Goal: Task Accomplishment & Management: Manage account settings

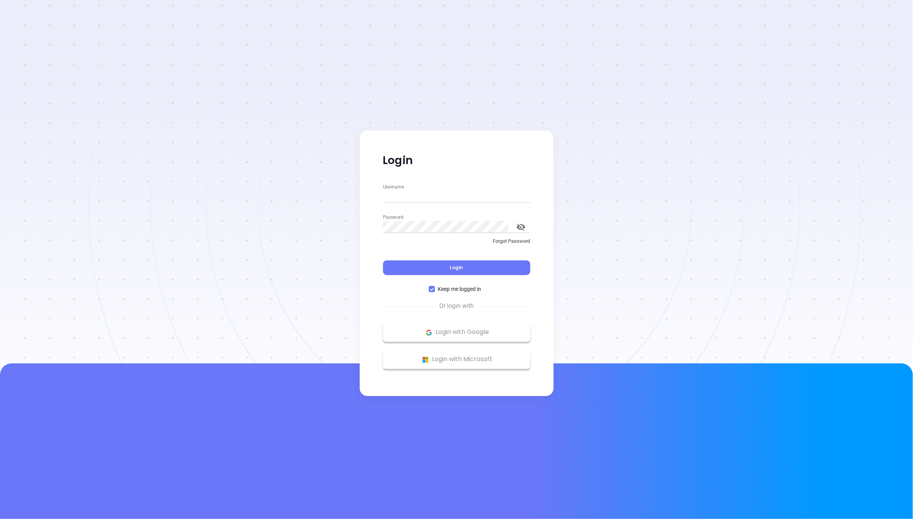
type input "[PERSON_NAME][EMAIL_ADDRESS][DOMAIN_NAME]"
click at [467, 259] on div "Login" at bounding box center [456, 263] width 147 height 24
click at [463, 268] on button "Login" at bounding box center [456, 268] width 147 height 15
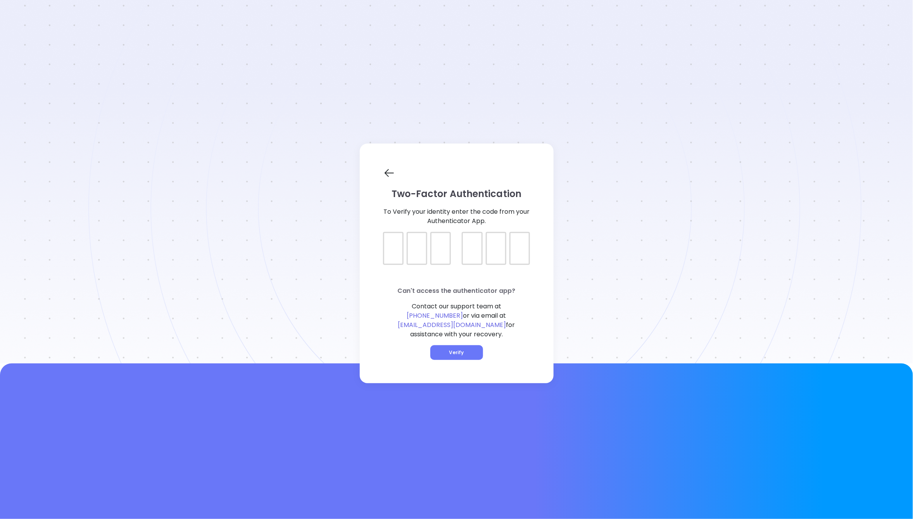
click at [396, 259] on div at bounding box center [393, 248] width 21 height 33
type input "520119"
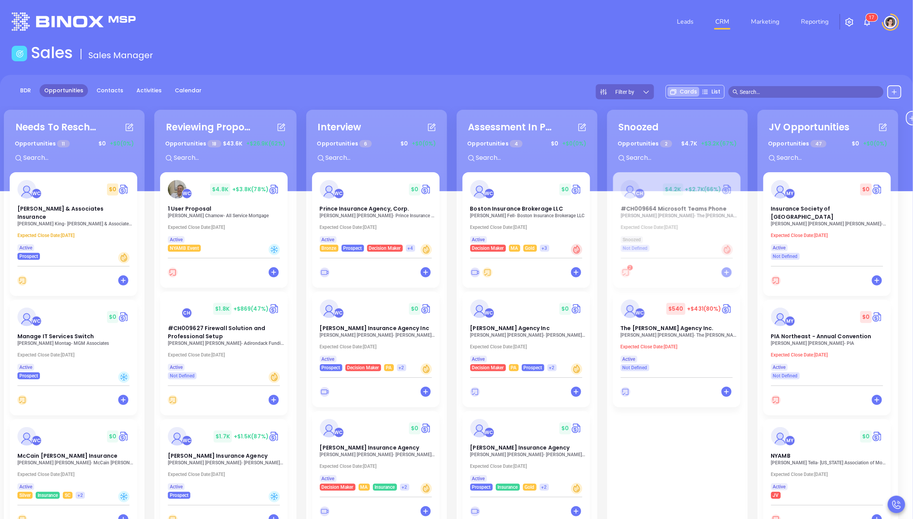
click at [765, 88] on input "text" at bounding box center [810, 92] width 140 height 9
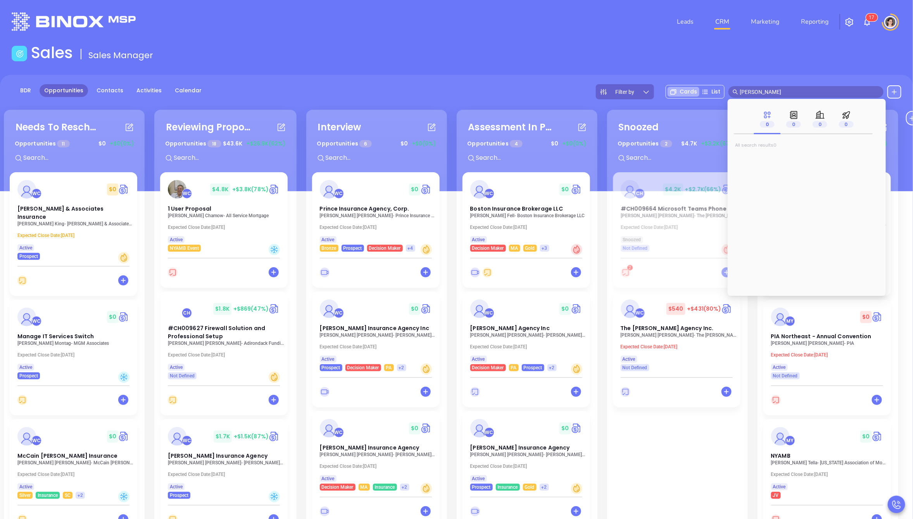
type input "hunter carroll"
click at [774, 157] on mark "Hunter Carroll" at bounding box center [766, 158] width 49 height 10
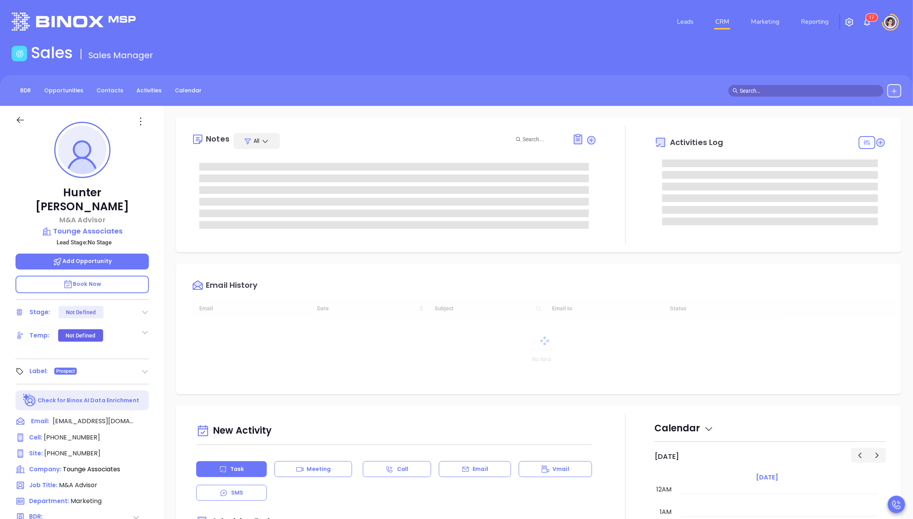
scroll to position [180, 0]
type input "[PERSON_NAME]"
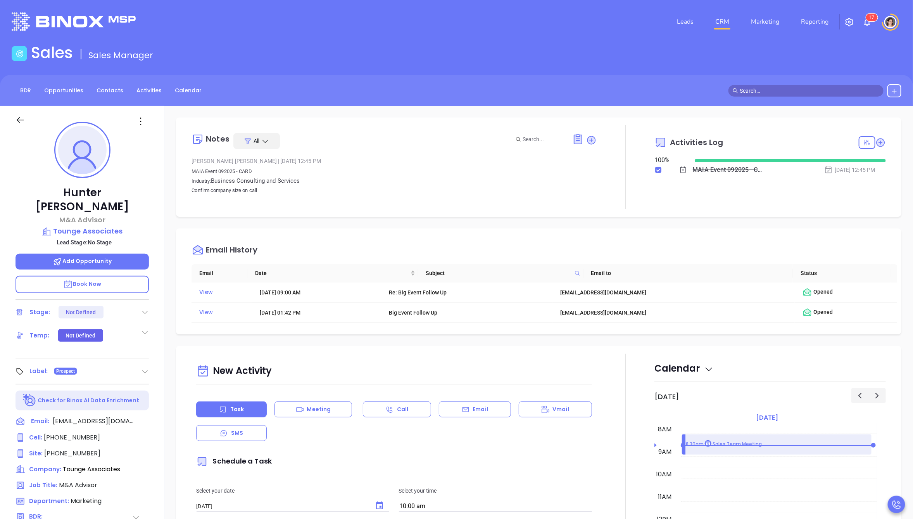
click at [145, 368] on icon at bounding box center [145, 372] width 8 height 8
click at [98, 437] on div "JV" at bounding box center [99, 443] width 7 height 12
click at [61, 367] on span "Prospect" at bounding box center [65, 371] width 19 height 9
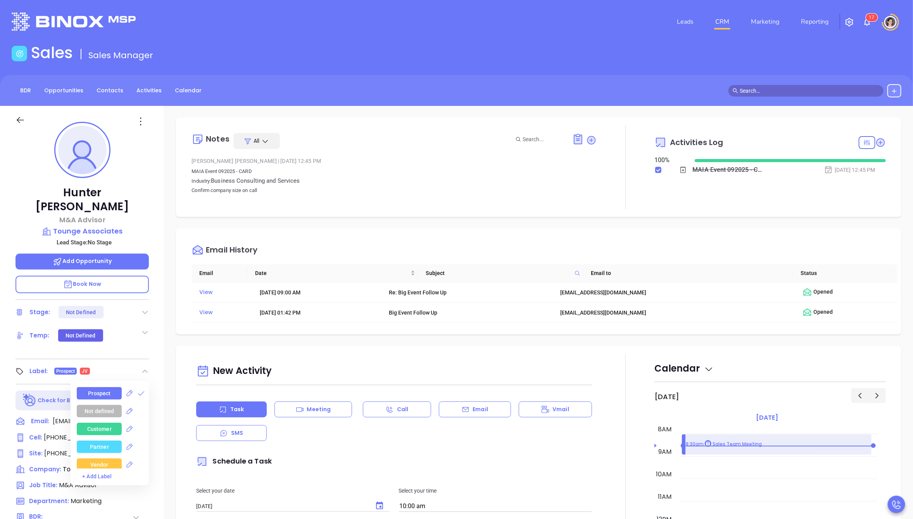
click at [103, 387] on div "Prospect" at bounding box center [99, 393] width 22 height 12
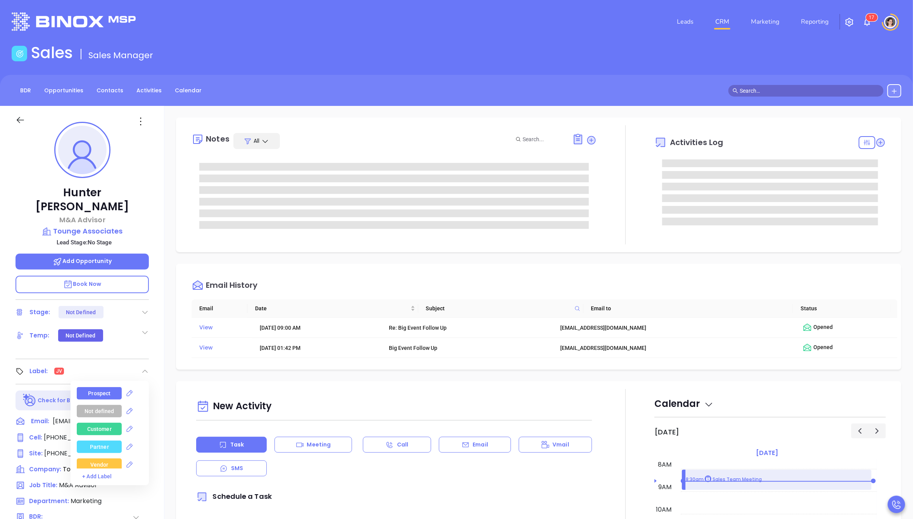
click at [118, 341] on div "Hunter Carroll M&A Advisor Tounge Associates Lead Stage: No Stage Add Opportuni…" at bounding box center [82, 430] width 164 height 649
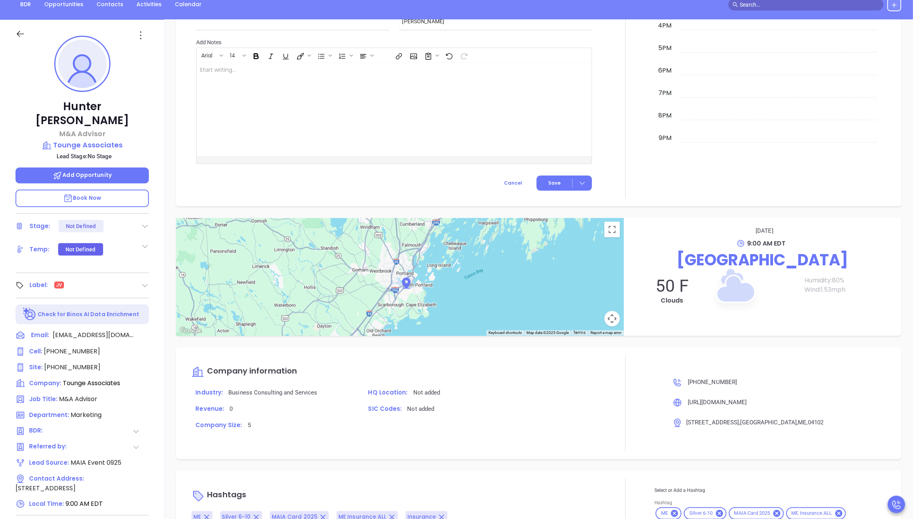
scroll to position [235, 0]
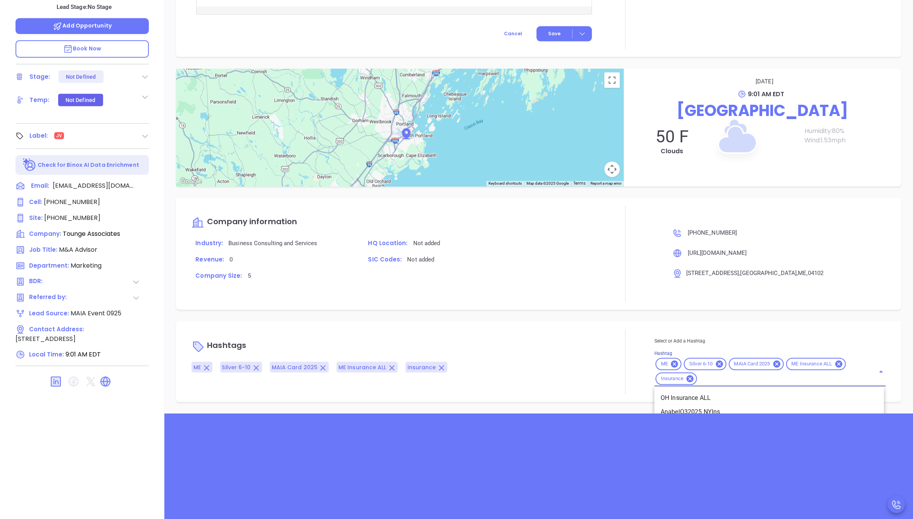
click at [722, 376] on input "Hashtag" at bounding box center [781, 379] width 166 height 10
type input "JV"
click at [675, 396] on li "JV" at bounding box center [770, 398] width 230 height 14
type input "Meg"
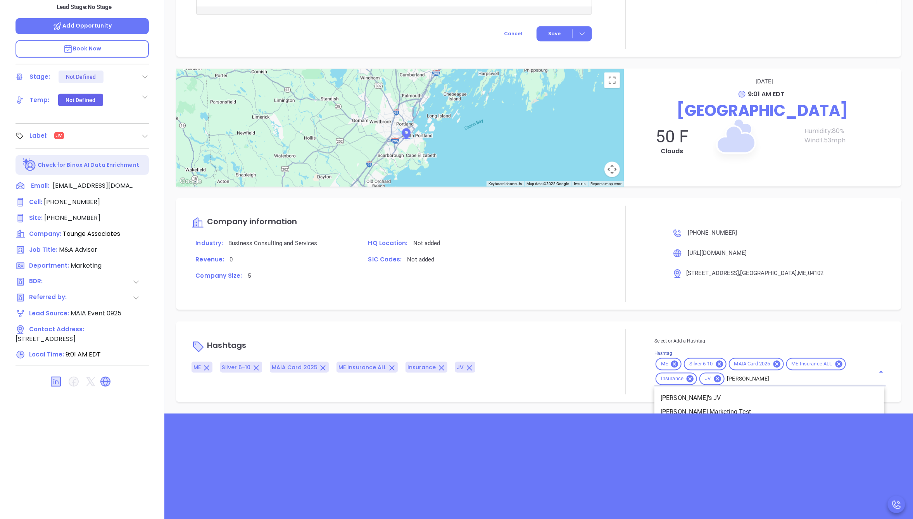
click at [705, 395] on li "Megan's JV" at bounding box center [770, 398] width 230 height 14
type input "Not"
click at [695, 409] on li "Not a fit" at bounding box center [770, 412] width 230 height 14
click at [834, 377] on input "Hashtag" at bounding box center [849, 379] width 30 height 10
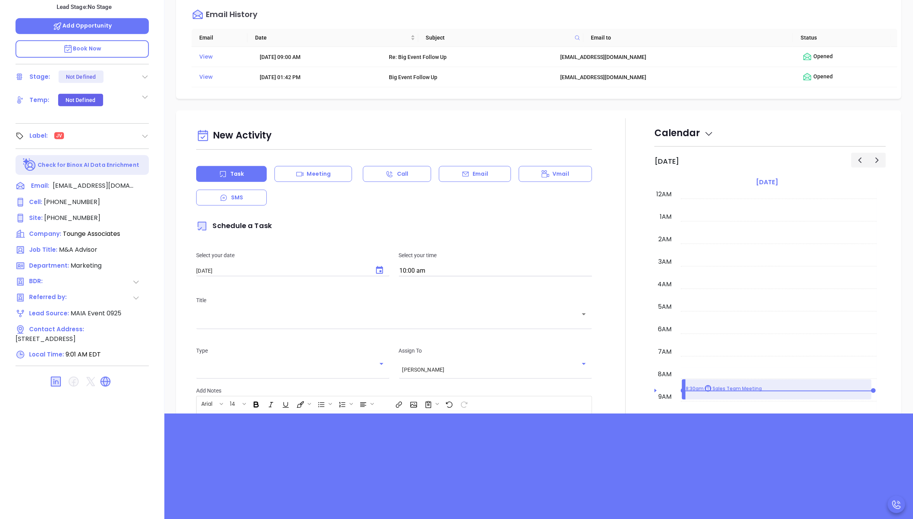
scroll to position [0, 0]
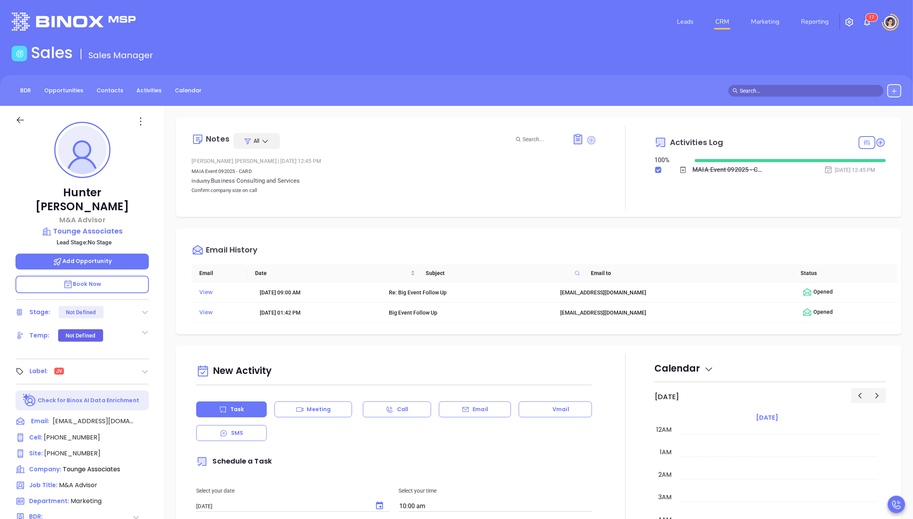
click at [587, 142] on icon at bounding box center [591, 140] width 9 height 9
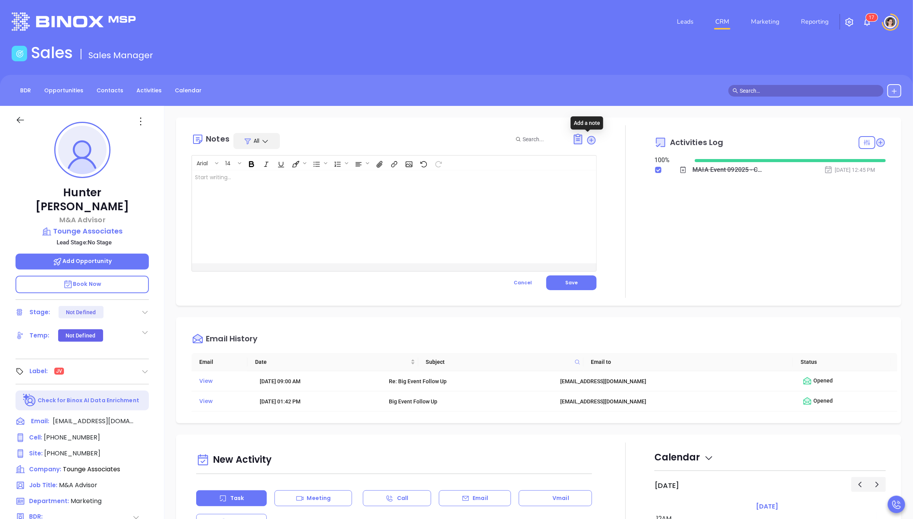
click at [452, 195] on div at bounding box center [380, 216] width 376 height 93
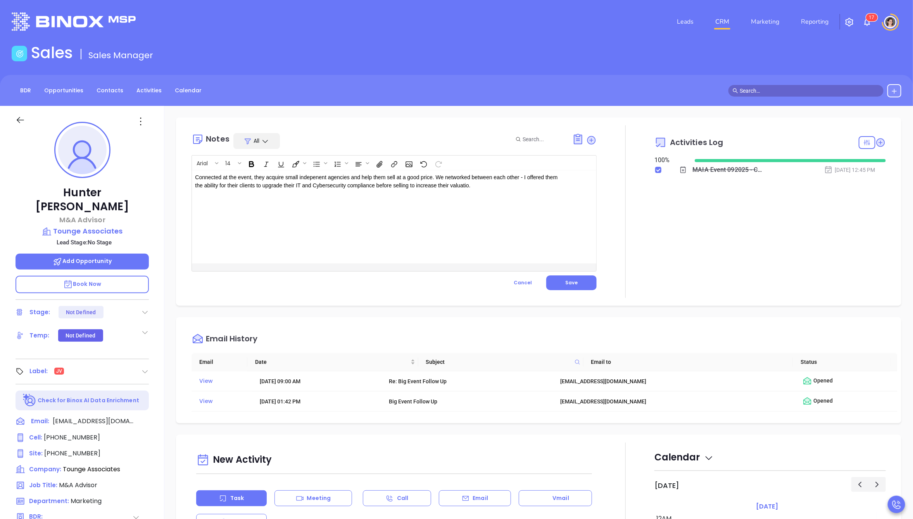
click at [397, 176] on p "Connected at the event, they acquire small indepenent agencies and help them se…" at bounding box center [380, 181] width 370 height 16
click at [406, 220] on div "Connected at the event, they acquire small indepenent agencies and help them se…" at bounding box center [380, 216] width 376 height 93
click at [553, 278] on button "Save" at bounding box center [571, 282] width 50 height 15
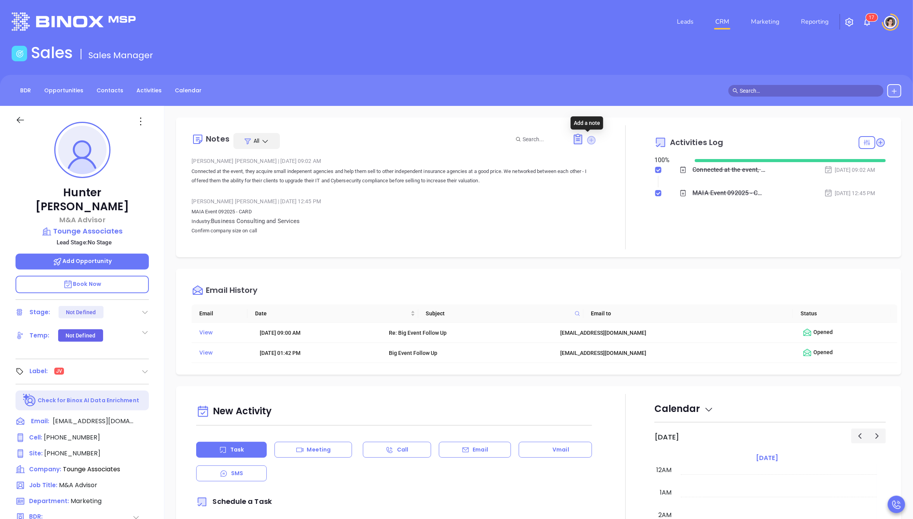
click at [587, 140] on icon at bounding box center [591, 140] width 9 height 9
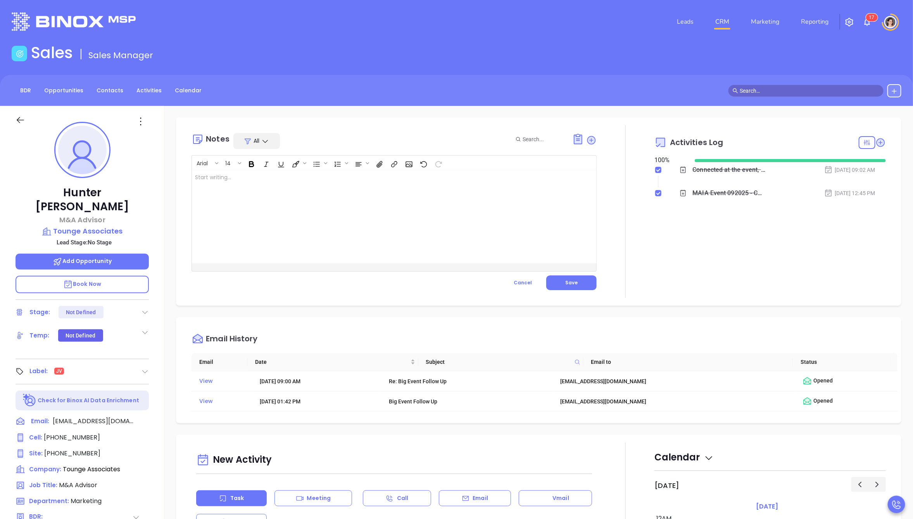
click at [411, 207] on div at bounding box center [380, 216] width 376 height 93
click at [585, 281] on button "Save" at bounding box center [571, 282] width 50 height 15
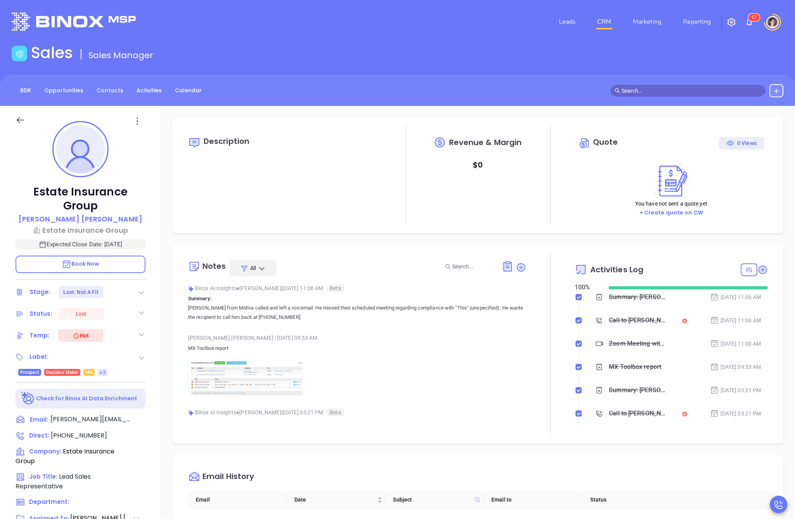
type input "[PERSON_NAME]"
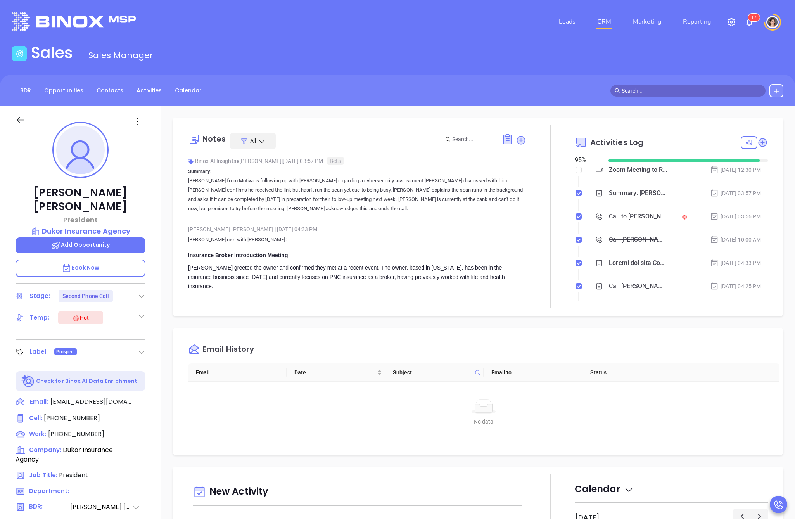
type input "[PERSON_NAME]"
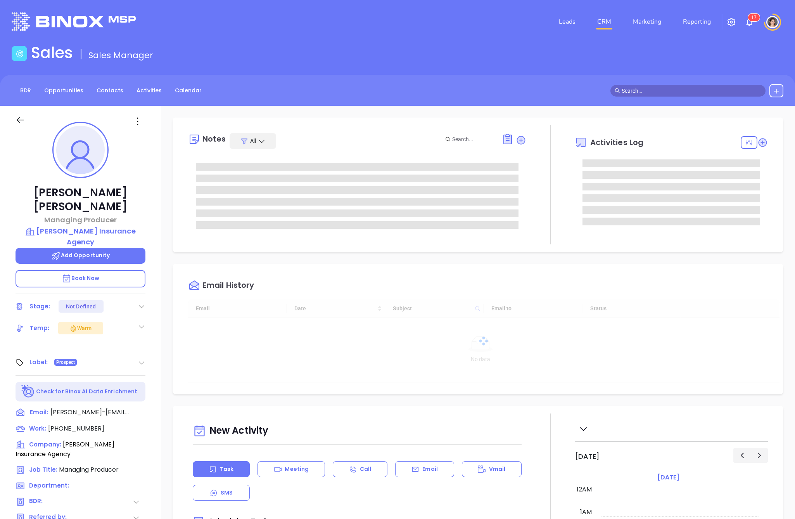
scroll to position [180, 0]
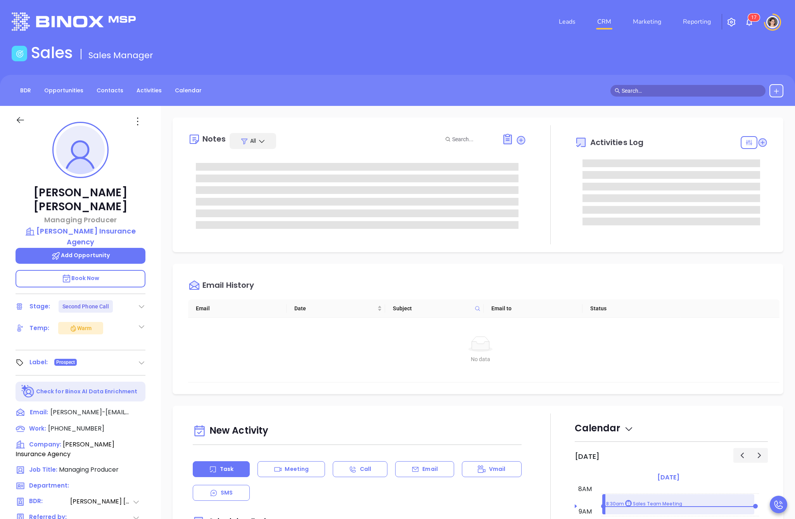
type input "[PERSON_NAME]"
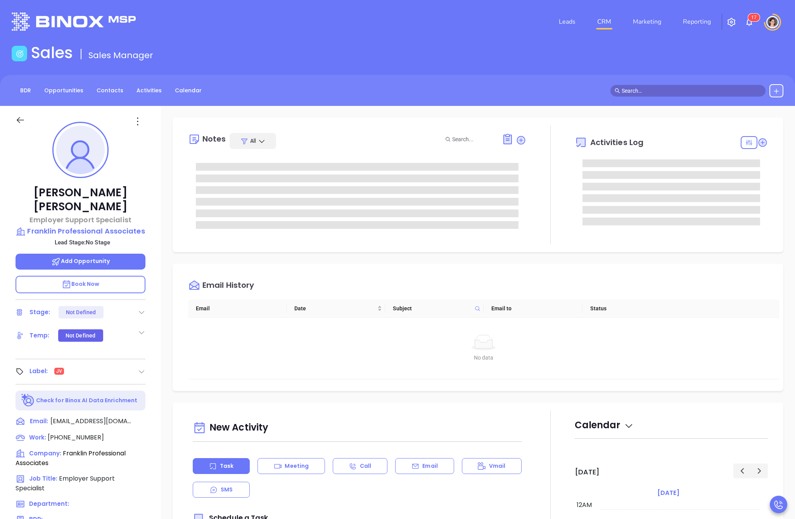
scroll to position [180, 0]
type input "[PERSON_NAME]"
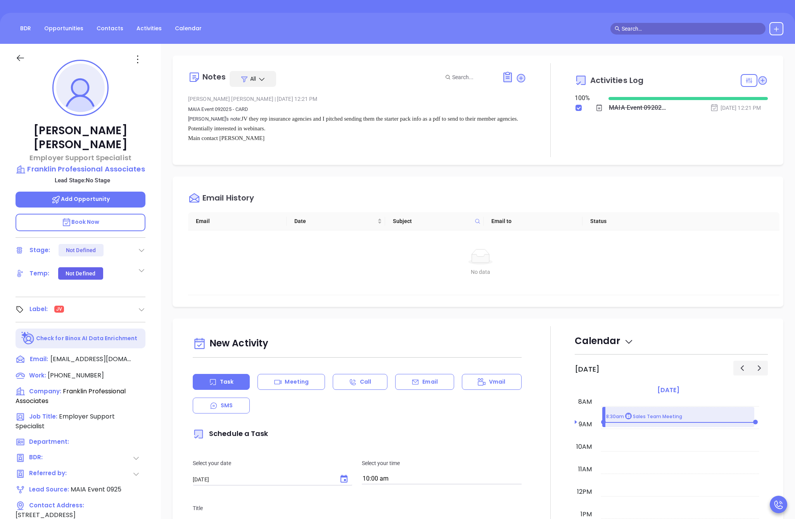
scroll to position [0, 0]
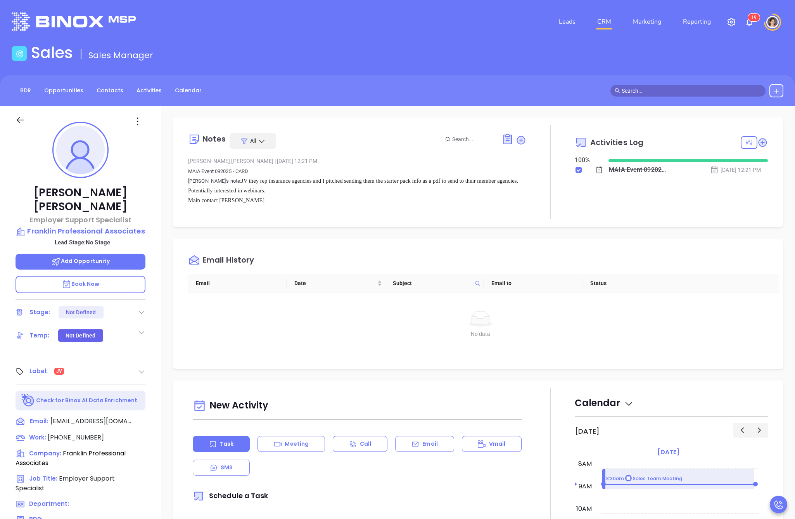
click at [94, 226] on p "Franklin Professional Associates" at bounding box center [81, 231] width 130 height 11
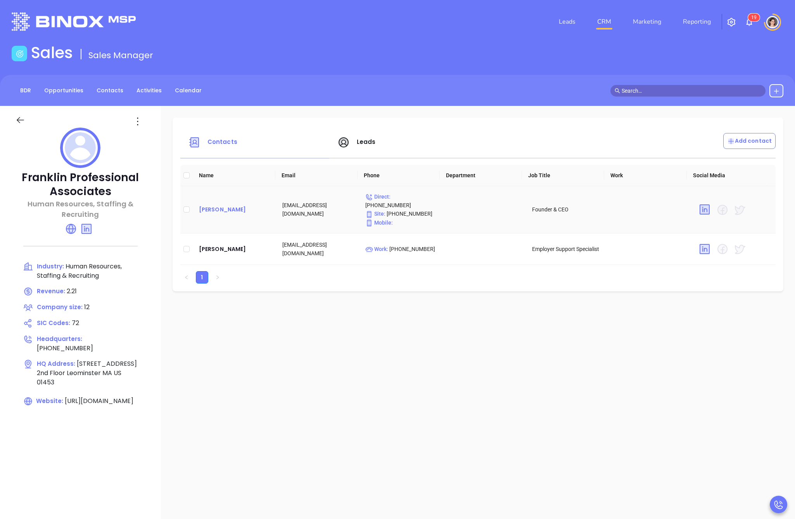
click at [218, 208] on div "Melissa Glenny" at bounding box center [234, 209] width 71 height 9
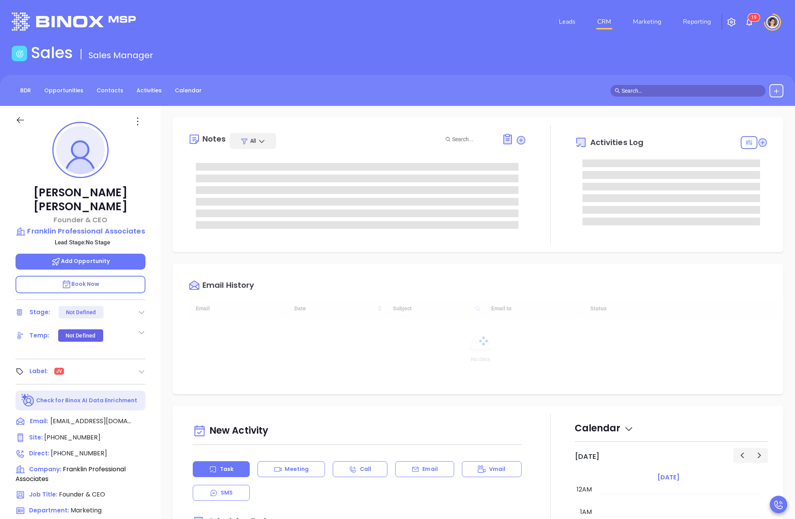
type input "[DATE]"
type input "[PERSON_NAME]"
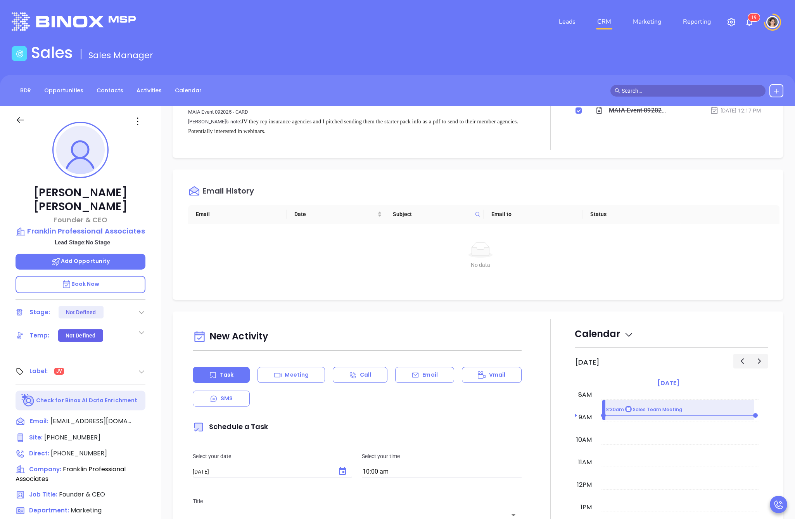
scroll to position [0, 0]
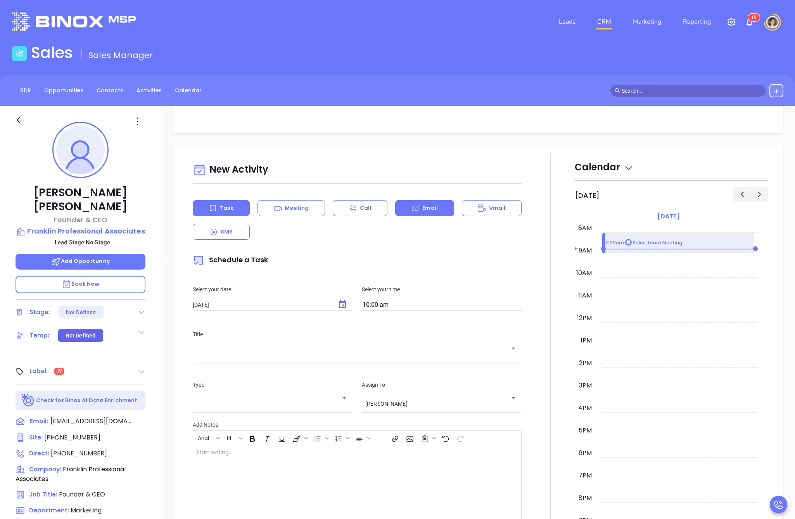
click at [412, 210] on icon at bounding box center [415, 208] width 6 height 5
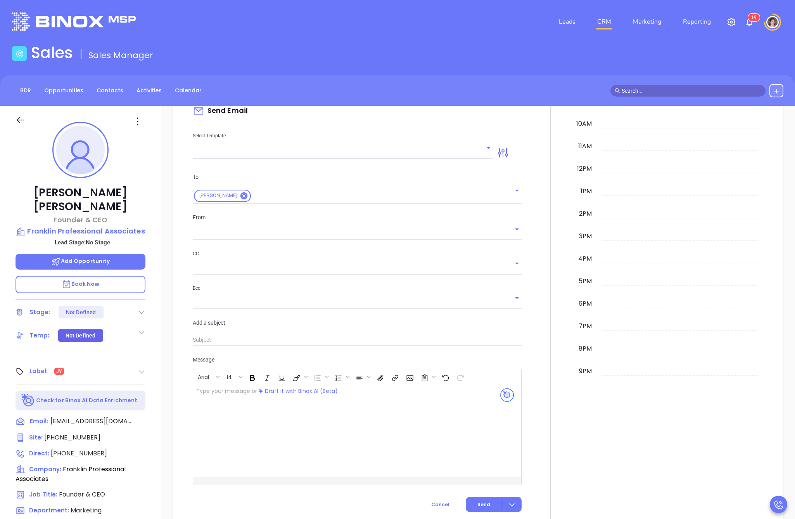
scroll to position [548, 0]
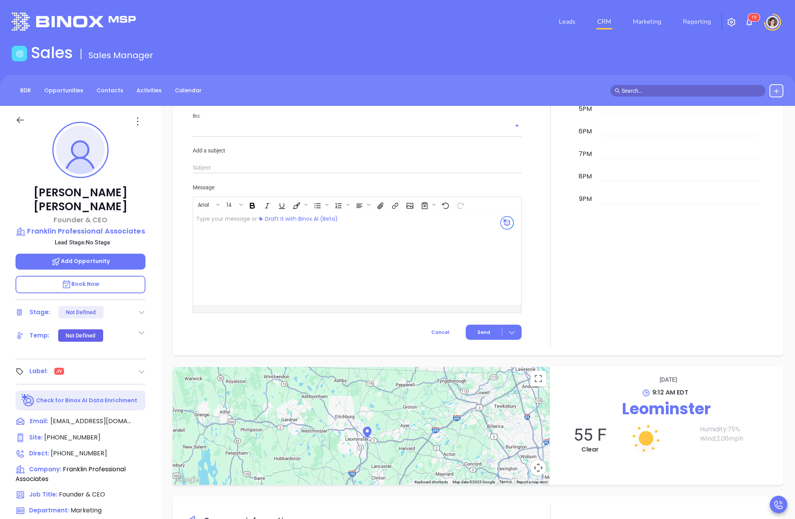
click at [262, 304] on div at bounding box center [345, 258] width 305 height 93
type input "[PERSON_NAME]"
click at [245, 268] on div at bounding box center [345, 258] width 305 height 93
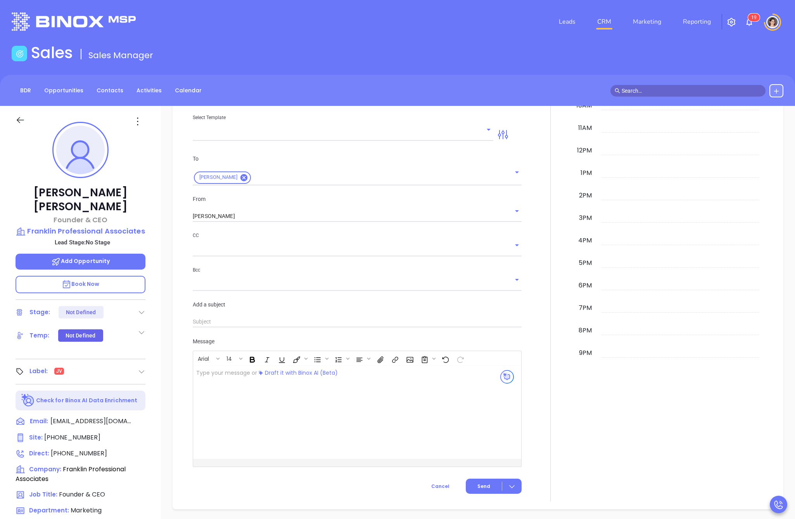
scroll to position [436, 0]
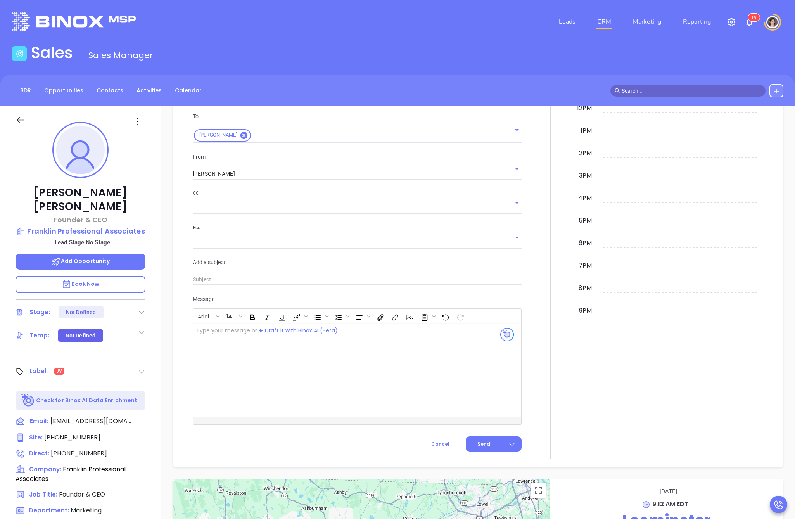
click at [244, 375] on div at bounding box center [345, 369] width 305 height 93
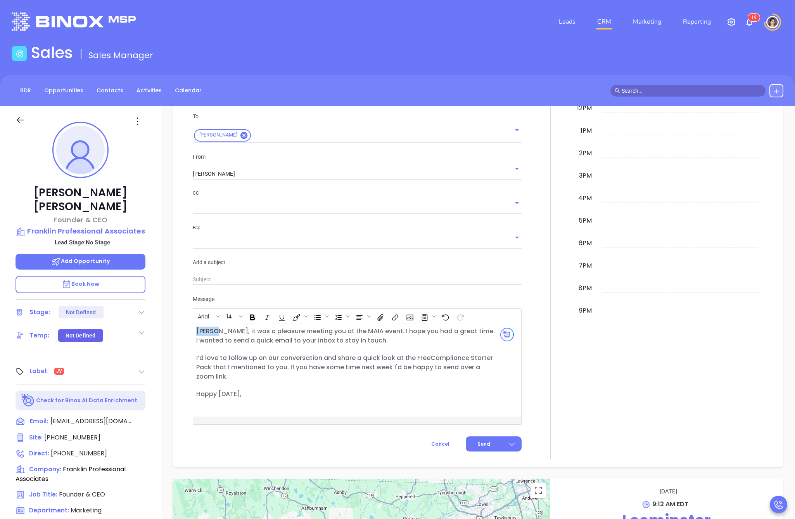
drag, startPoint x: 213, startPoint y: 333, endPoint x: 184, endPoint y: 330, distance: 29.6
click at [184, 330] on div "New Activity Task Meeting Call Email Vmail SMS Send Email Select Template To Me…" at bounding box center [477, 201] width 595 height 517
click at [230, 345] on p "Melissa, it was a pleasure meeting you at the MAIA event. I hope you had a grea…" at bounding box center [345, 363] width 299 height 72
click at [325, 358] on span "I’d love to follow up on our conversation and share a quick look at the Free" at bounding box center [313, 357] width 234 height 9
click at [323, 358] on span "I’d love to follow up on our conversation and share a quick look at the Free" at bounding box center [313, 357] width 234 height 9
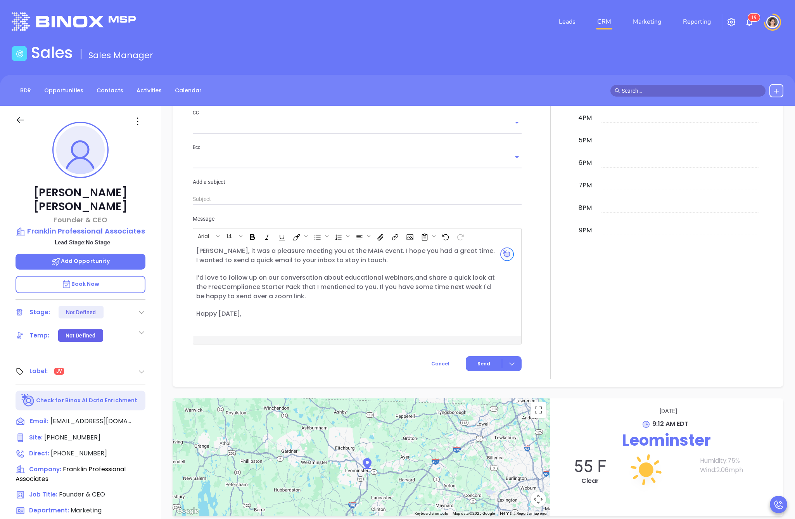
scroll to position [538, 0]
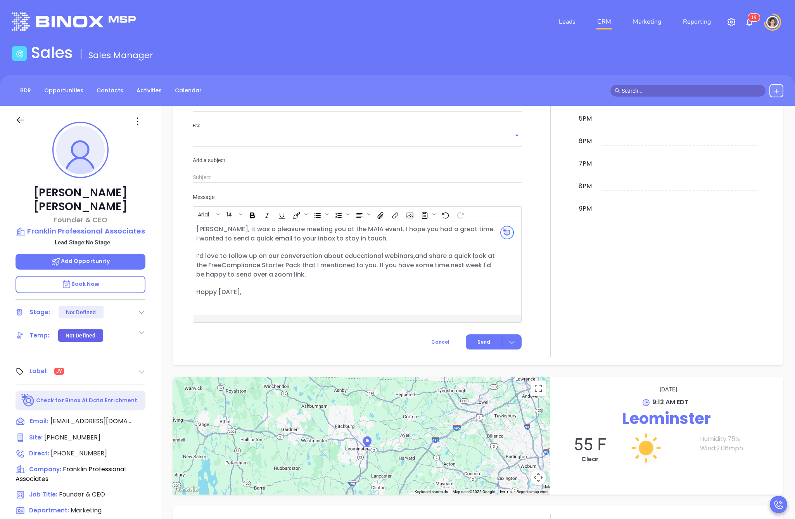
click at [410, 256] on span "I’d love to follow up on our conversation about educational webinars, and share…" at bounding box center [345, 260] width 299 height 18
click at [401, 265] on span "that I mentioned to you. If you have some time next week I'd be happy to send o…" at bounding box center [343, 270] width 295 height 18
click at [399, 280] on p "Melissa, it was a pleasure meeting you at the MAIA event. I hope you had a grea…" at bounding box center [345, 261] width 299 height 72
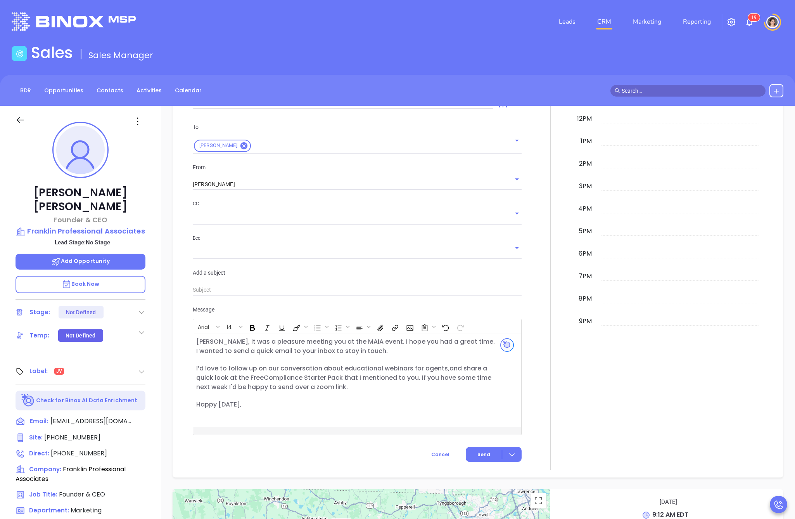
scroll to position [412, 0]
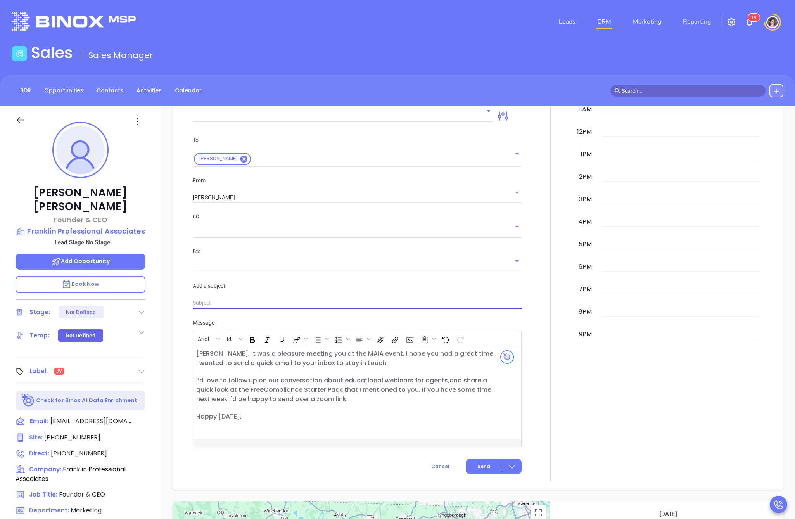
click at [211, 306] on input "text" at bounding box center [357, 303] width 329 height 12
type input "Melissa"
click at [173, 341] on div "New Activity Task Meeting Call Email Vmail SMS Send Email Select Template To Me…" at bounding box center [478, 224] width 611 height 531
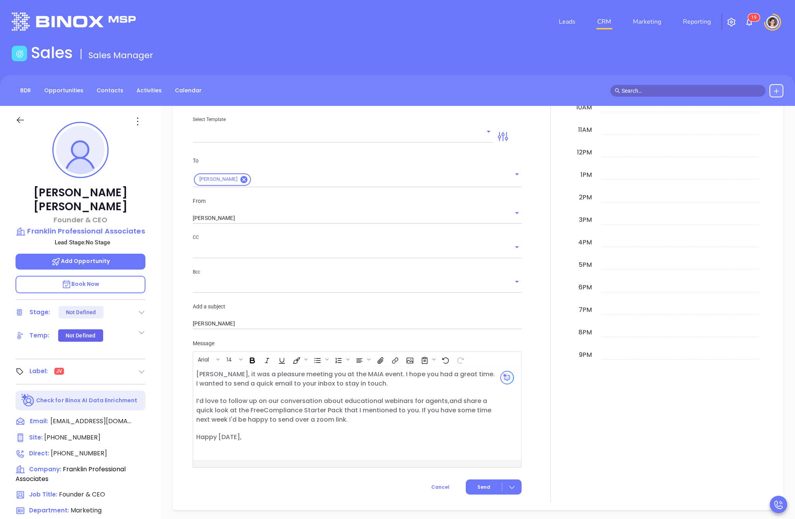
scroll to position [401, 0]
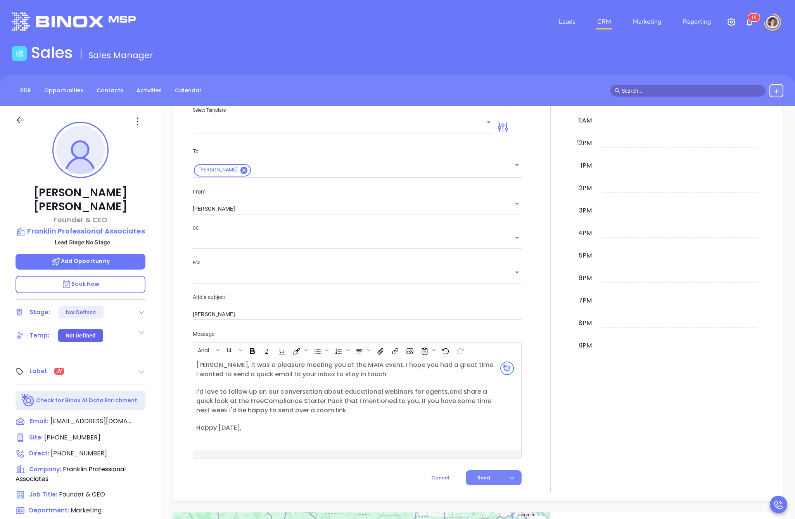
click at [477, 480] on span "Send" at bounding box center [483, 477] width 13 height 7
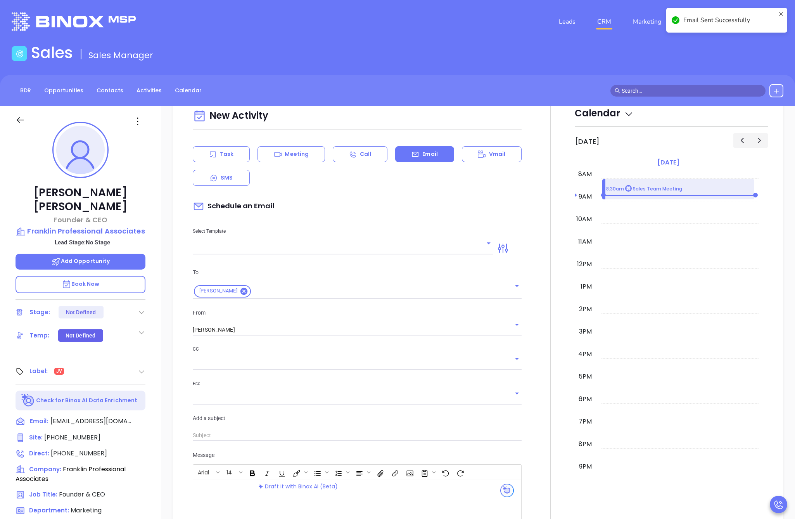
scroll to position [321, 0]
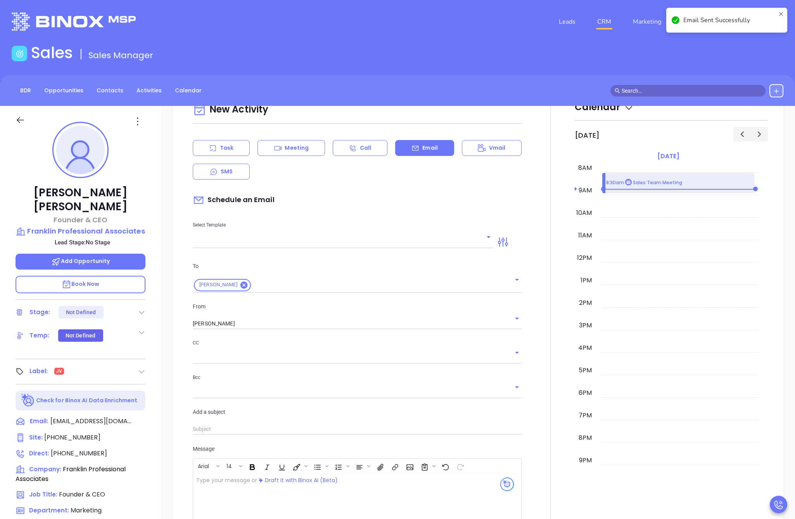
click at [211, 152] on div "Task" at bounding box center [221, 148] width 57 height 16
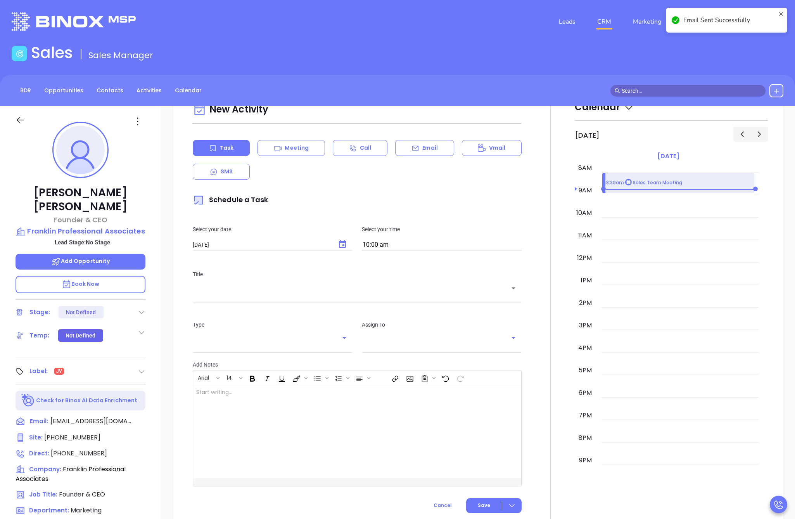
click at [306, 247] on input "[DATE]" at bounding box center [261, 245] width 137 height 7
click at [339, 244] on icon "Choose date, selected date is Oct 4, 2025" at bounding box center [342, 244] width 7 height 8
type input "[PERSON_NAME]"
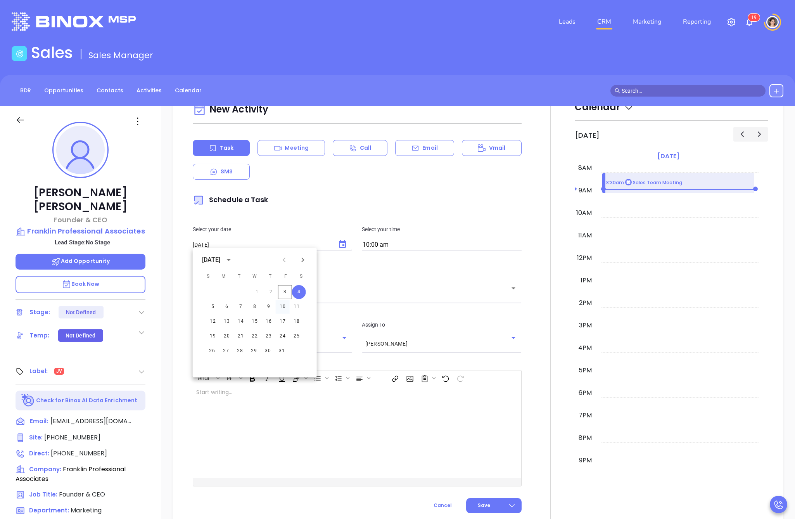
click at [280, 308] on button "10" at bounding box center [283, 307] width 14 height 14
type input "10/10/2025"
click at [263, 301] on div "Title ​" at bounding box center [357, 285] width 338 height 50
click at [259, 299] on div "​" at bounding box center [357, 293] width 329 height 15
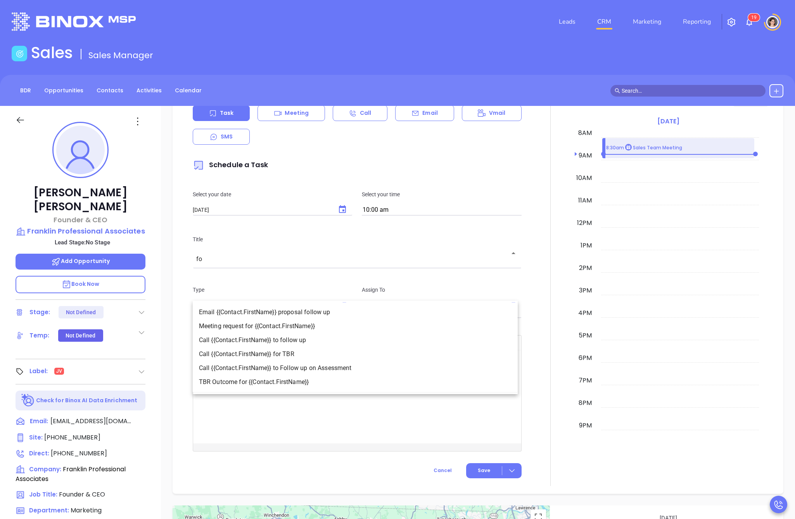
scroll to position [286, 0]
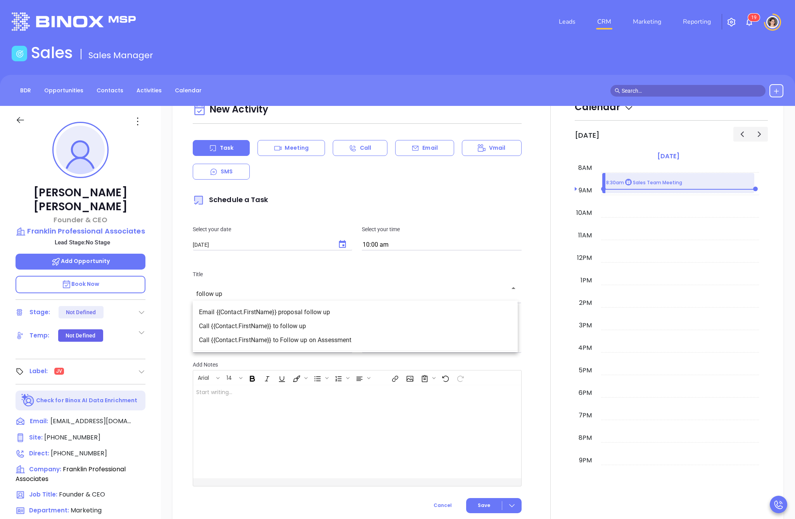
type input "follow up"
click at [287, 396] on div at bounding box center [390, 395] width 263 height 9
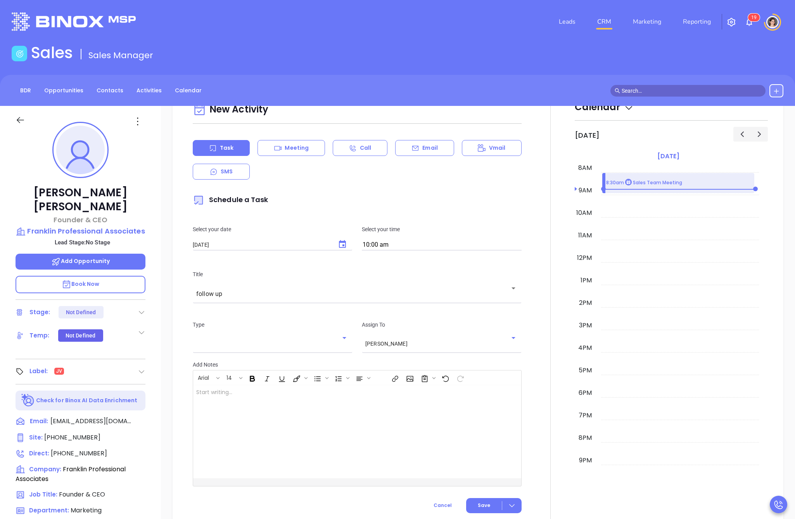
click at [289, 408] on div at bounding box center [345, 431] width 305 height 93
click at [338, 243] on icon "Choose date, selected date is Oct 10, 2025" at bounding box center [342, 244] width 9 height 9
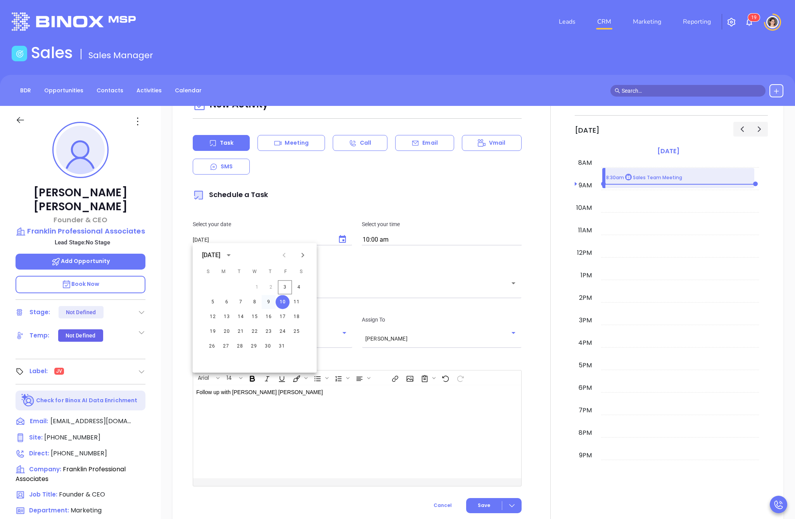
click at [266, 300] on button "9" at bounding box center [269, 302] width 14 height 14
type input "10/09/2025"
click at [482, 506] on span "Save" at bounding box center [484, 505] width 12 height 7
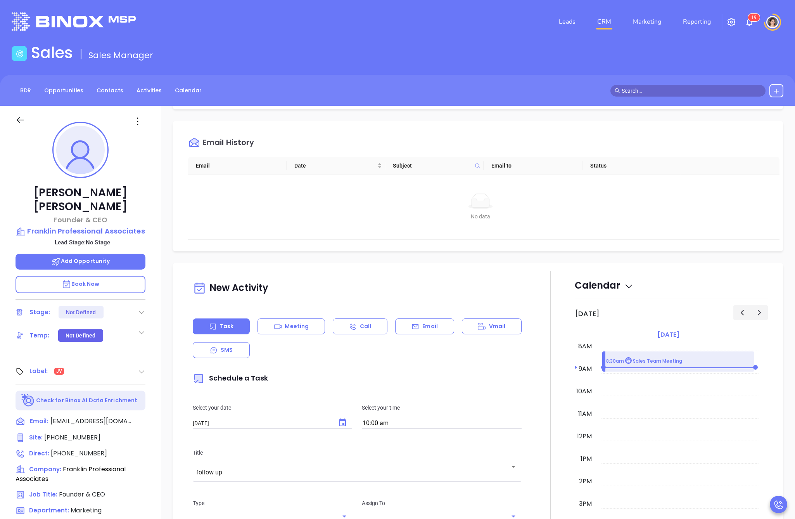
scroll to position [0, 0]
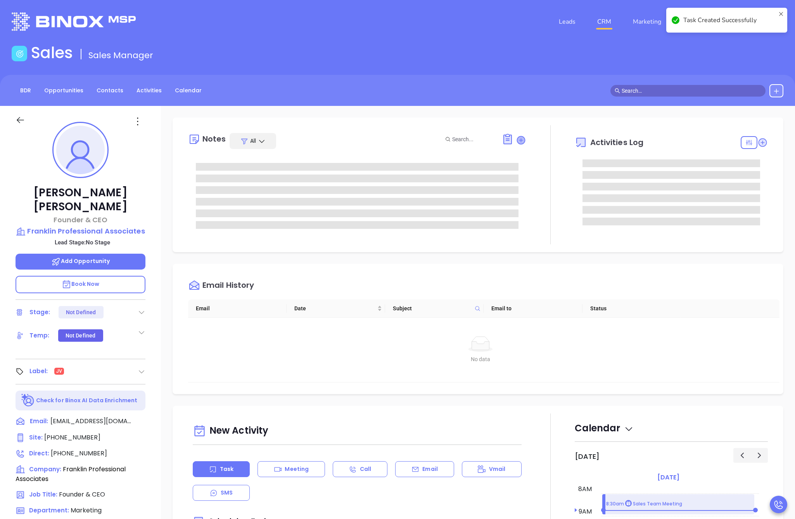
click at [517, 142] on icon at bounding box center [521, 140] width 8 height 8
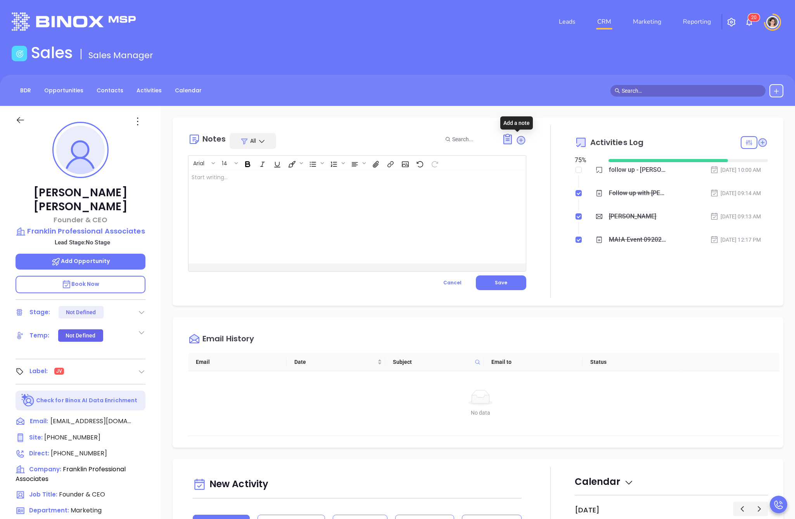
click at [418, 208] on div at bounding box center [345, 216] width 314 height 93
click at [509, 279] on button "Save" at bounding box center [501, 282] width 50 height 15
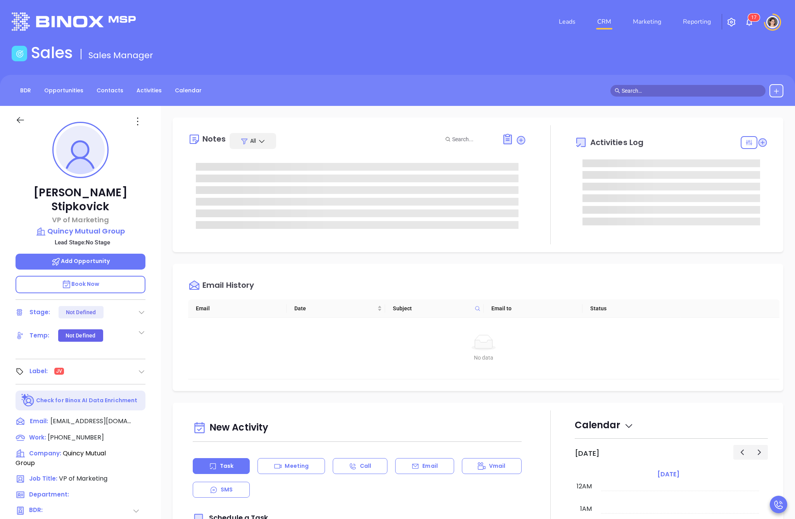
type input "[PERSON_NAME]"
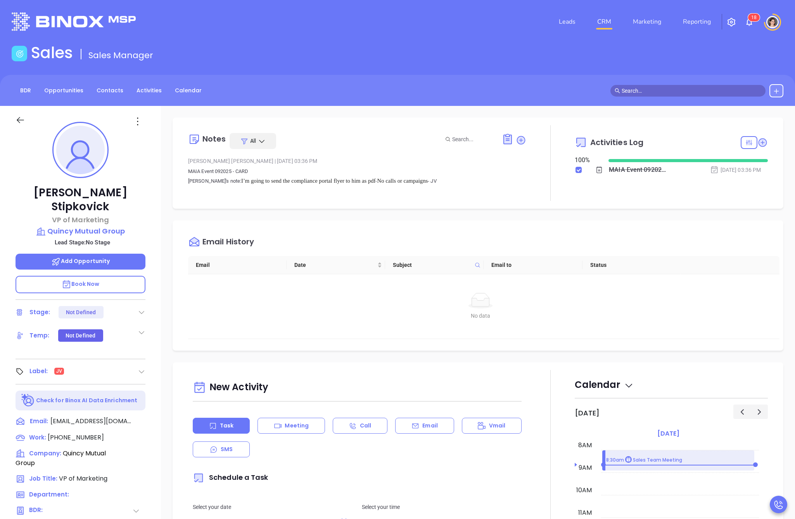
scroll to position [415, 0]
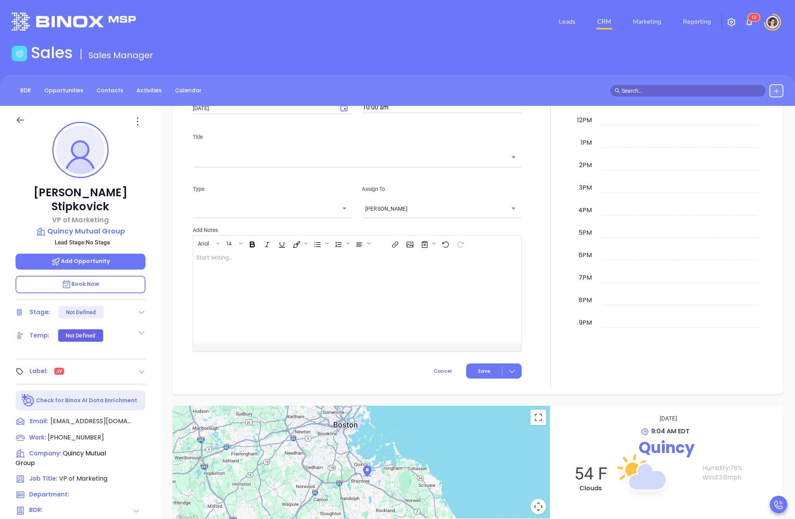
click at [220, 286] on div at bounding box center [345, 296] width 305 height 93
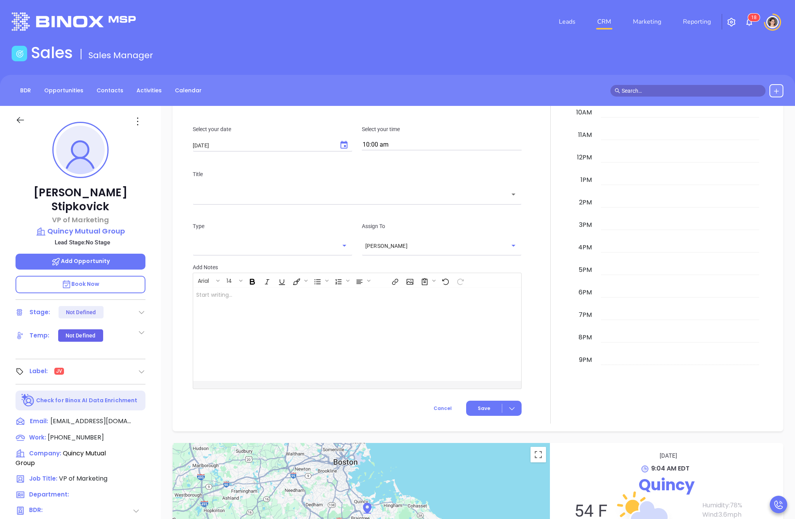
scroll to position [335, 0]
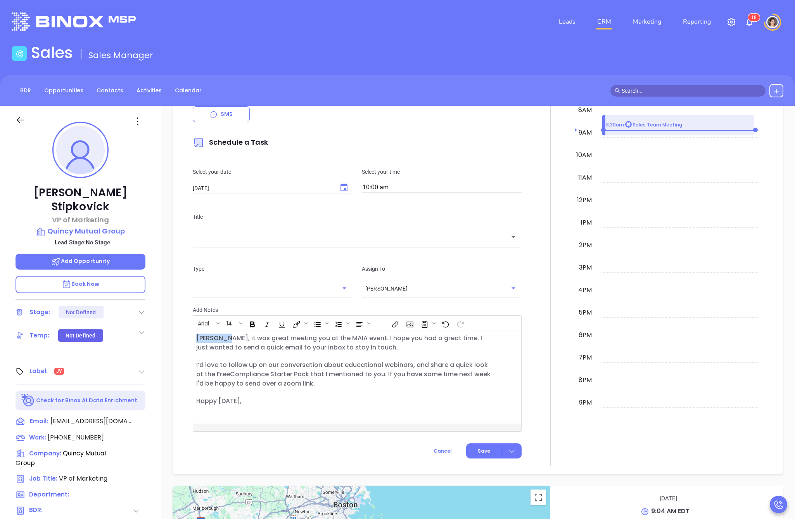
drag, startPoint x: 223, startPoint y: 337, endPoint x: 170, endPoint y: 336, distance: 52.4
click at [171, 336] on div "New Activity Task Meeting Call Email Vmail SMS Schedule a Task Select your date…" at bounding box center [478, 250] width 634 height 447
click at [347, 351] on span "Greg, it was great meeting you at the MAIA event. I hope you had a great time. …" at bounding box center [339, 342] width 286 height 18
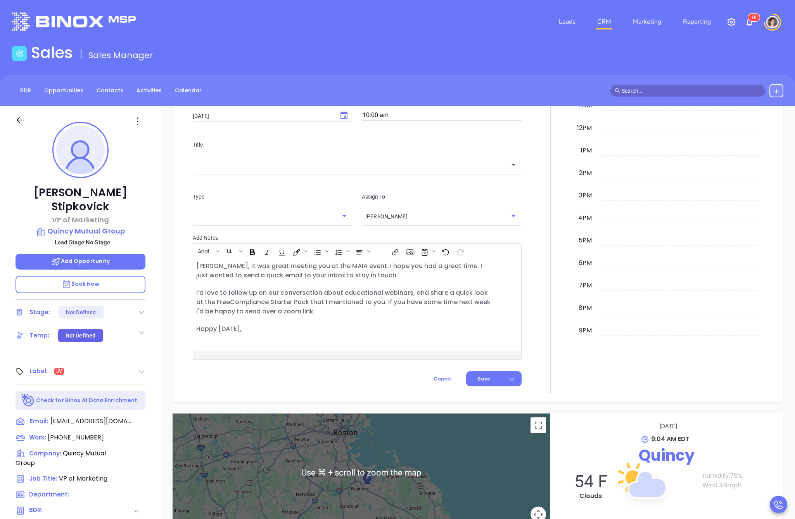
scroll to position [397, 0]
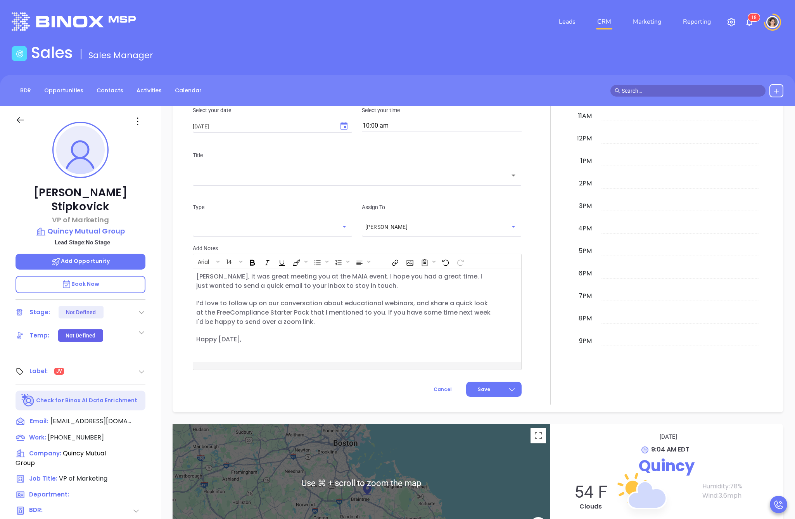
click at [311, 314] on span "that I mentioned to you. If you have some time next week I'd be happy to send o…" at bounding box center [343, 317] width 294 height 18
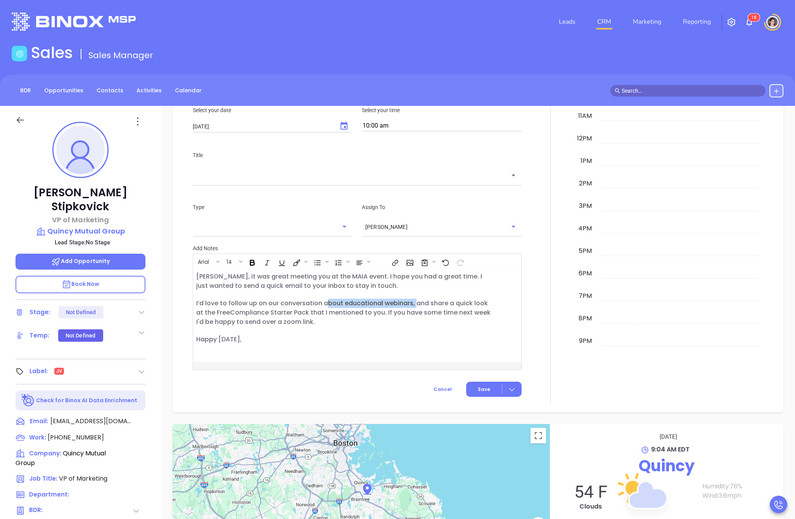
drag, startPoint x: 414, startPoint y: 302, endPoint x: 324, endPoint y: 301, distance: 89.6
click at [324, 301] on span "I’d love to follow up on our conversation about educational webinars, and share…" at bounding box center [342, 308] width 292 height 18
click at [320, 341] on p "Greg, it was great meeting you at the MAIA event. I hope you had a great time. …" at bounding box center [345, 308] width 299 height 72
drag, startPoint x: 234, startPoint y: 276, endPoint x: 252, endPoint y: 275, distance: 17.5
click at [252, 275] on span "Greg, it was great meeting you at the MAIA event. I hope you had a great time. …" at bounding box center [339, 281] width 286 height 18
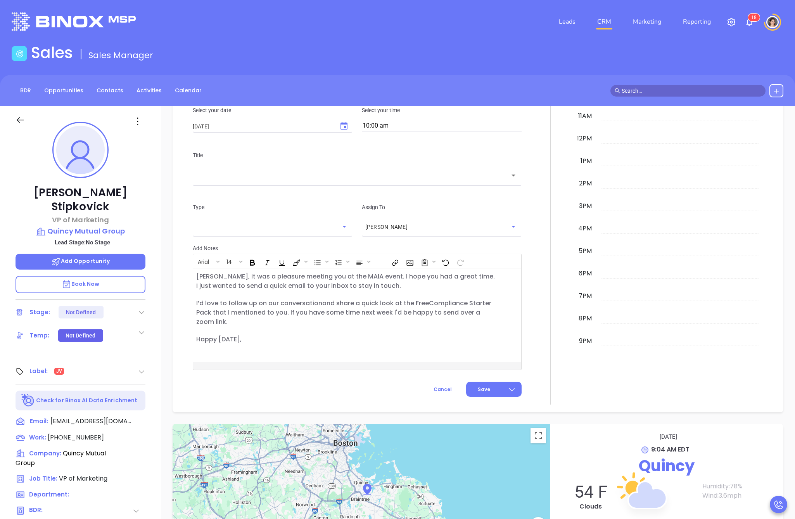
scroll to position [402, 0]
drag, startPoint x: 462, startPoint y: 276, endPoint x: 473, endPoint y: 277, distance: 10.9
click at [473, 277] on p "Greg, it was a pleasure meeting you at the MAIA event. I hope you had a great t…" at bounding box center [345, 308] width 299 height 72
click at [366, 292] on p "Greg, it was a pleasure meeting you at the MAIA event. I hope you had a great t…" at bounding box center [345, 308] width 299 height 72
click at [324, 287] on span "Greg, it was a pleasure meeting you at the MAIA event. I hope you had a great t…" at bounding box center [344, 281] width 297 height 18
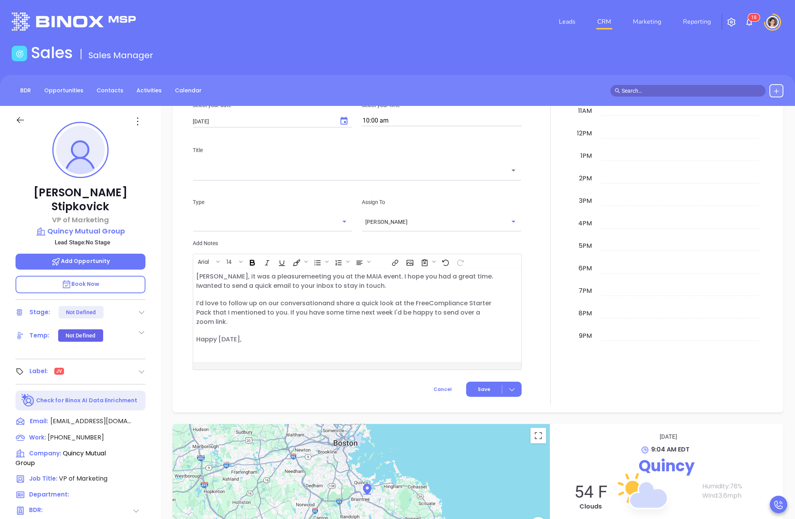
click at [370, 304] on span "I’d love to follow up on our conversation and share a quick look at the Free" at bounding box center [312, 303] width 233 height 9
drag, startPoint x: 245, startPoint y: 302, endPoint x: 206, endPoint y: 303, distance: 39.2
click at [206, 303] on span "I’d love to follow up on our conversation and share a quick look at the Free" at bounding box center [312, 303] width 233 height 9
click at [251, 309] on span "that I mentioned to you. If you have some time next week I'd be happy to send o…" at bounding box center [338, 317] width 284 height 18
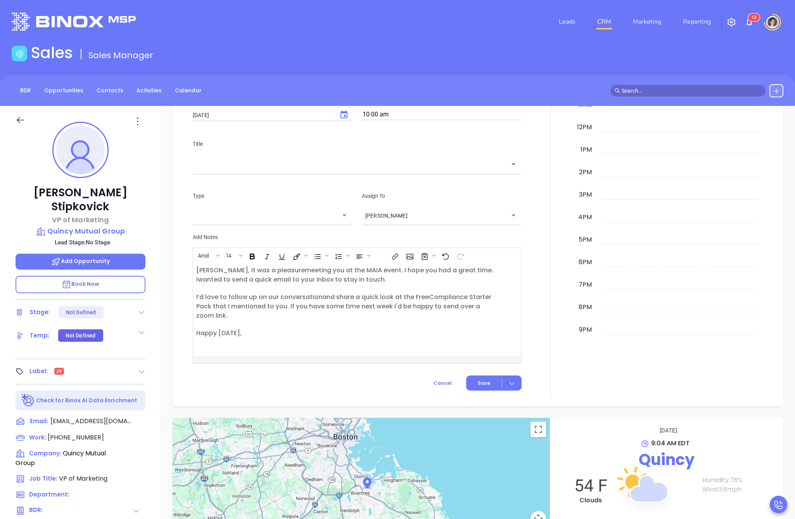
scroll to position [373, 0]
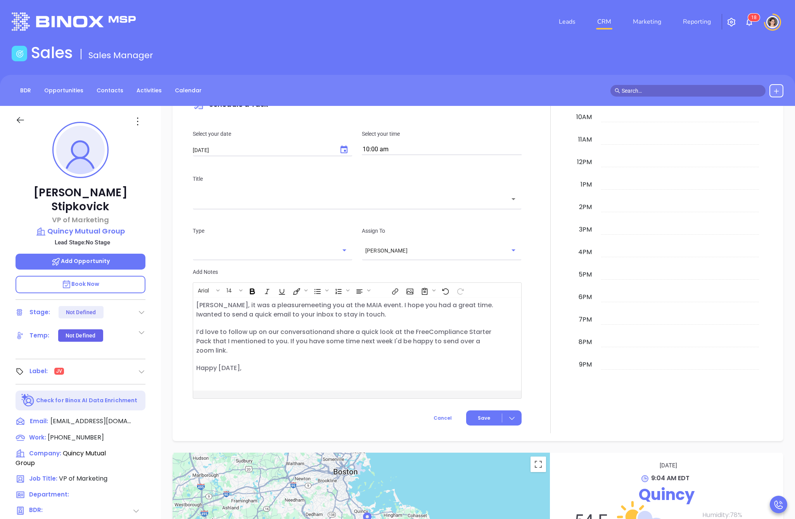
click at [219, 201] on input "text" at bounding box center [351, 199] width 310 height 9
type input "Greg"
click at [168, 216] on div "New Activity Task Meeting Call Email Vmail SMS Schedule a Task Select your date…" at bounding box center [478, 215] width 634 height 452
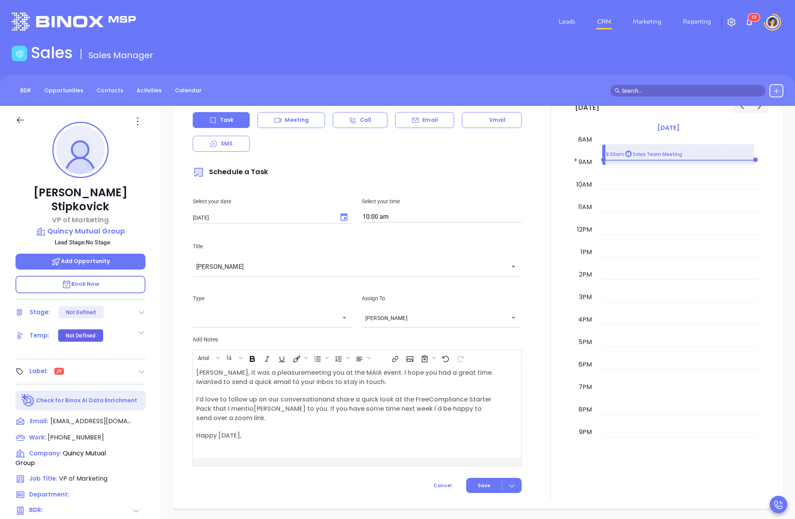
scroll to position [304, 0]
drag, startPoint x: 251, startPoint y: 433, endPoint x: 194, endPoint y: 365, distance: 88.3
click at [194, 366] on div "Greg, it was a pleasure meeting you at the MAIA event. I hope you had a great t…" at bounding box center [345, 412] width 305 height 93
copy p "Greg, it was a pleasure meeting you at the MAIA event. I hope you had a great t…"
click at [379, 117] on div "Call" at bounding box center [360, 121] width 55 height 16
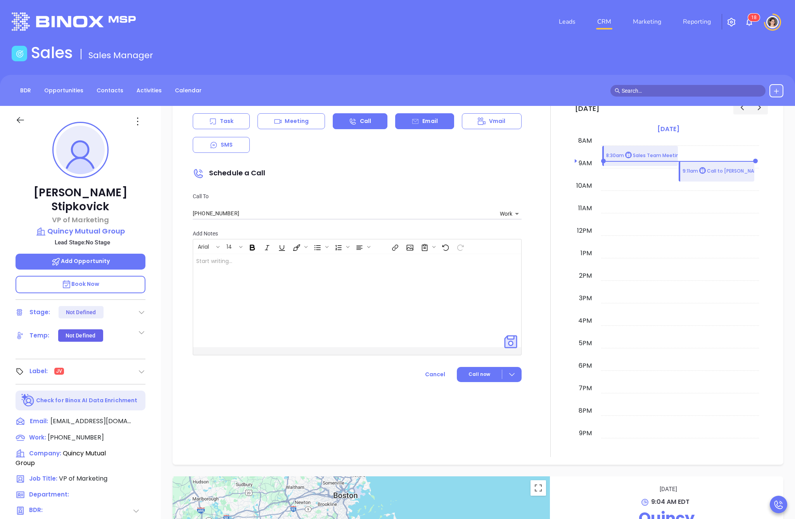
click at [413, 120] on icon at bounding box center [415, 121] width 6 height 5
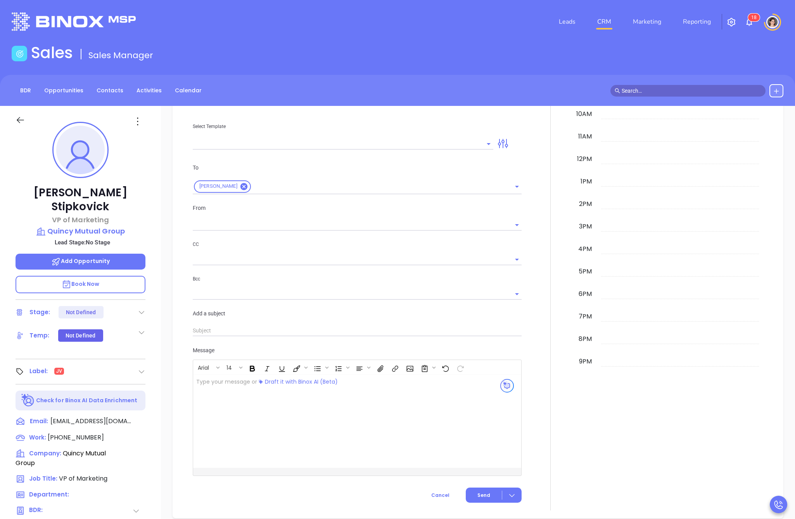
scroll to position [377, 0]
click at [233, 332] on input "text" at bounding box center [357, 330] width 329 height 12
type input "G"
type input "Megan Youmans"
type input "Greg"
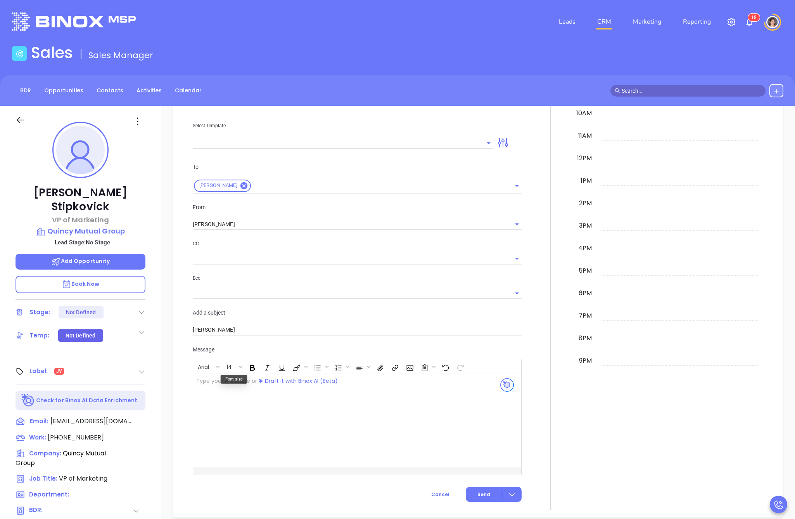
click at [266, 447] on div at bounding box center [345, 420] width 305 height 93
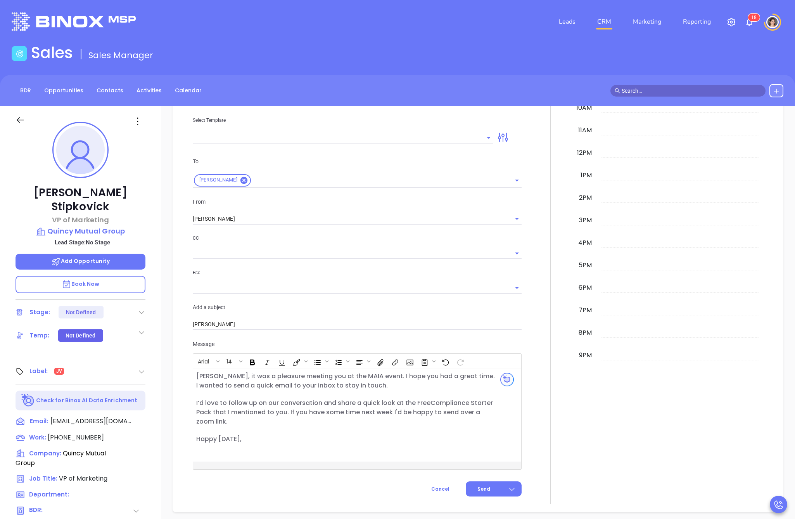
scroll to position [389, 0]
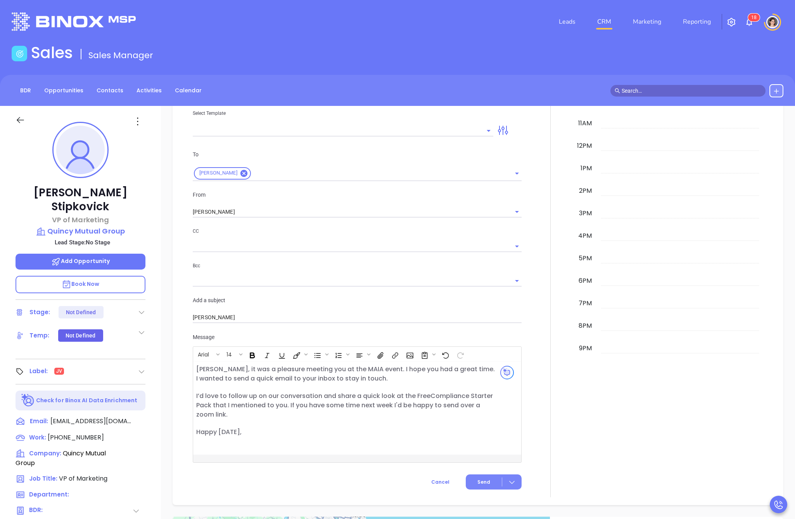
click at [484, 484] on span "Send" at bounding box center [483, 482] width 13 height 7
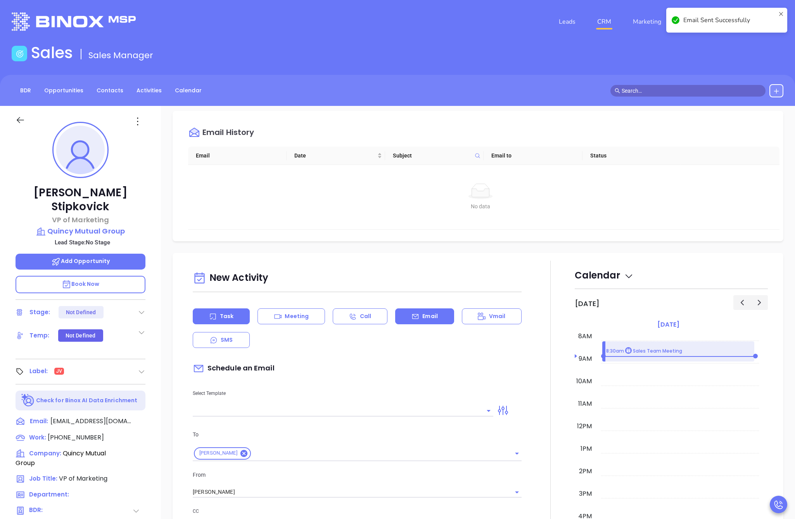
click at [217, 316] on div "Task" at bounding box center [221, 316] width 57 height 16
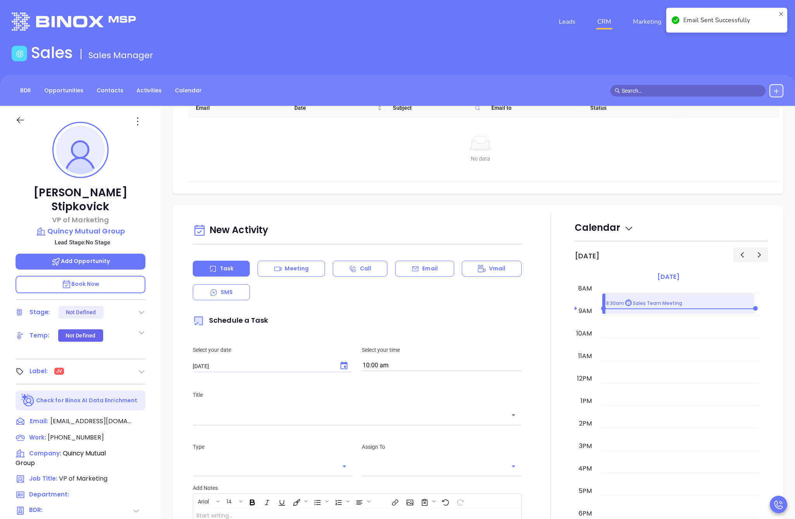
scroll to position [315, 0]
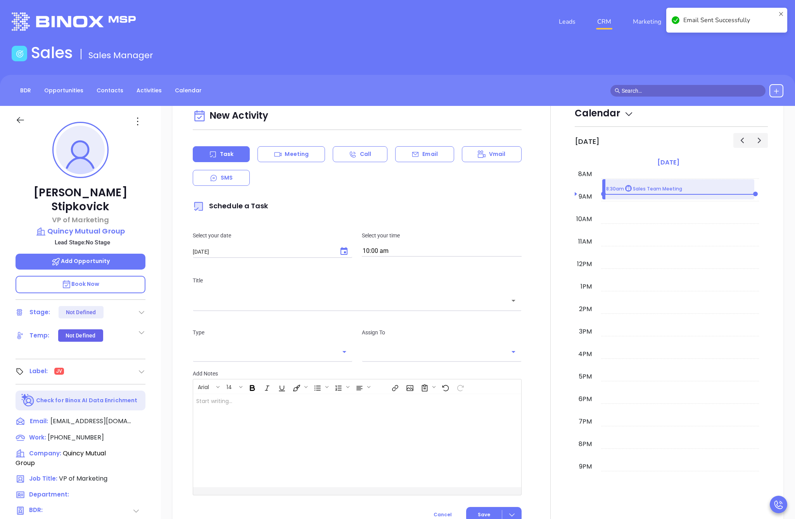
type input "Megan Youmans"
click at [225, 299] on input "text" at bounding box center [351, 300] width 310 height 9
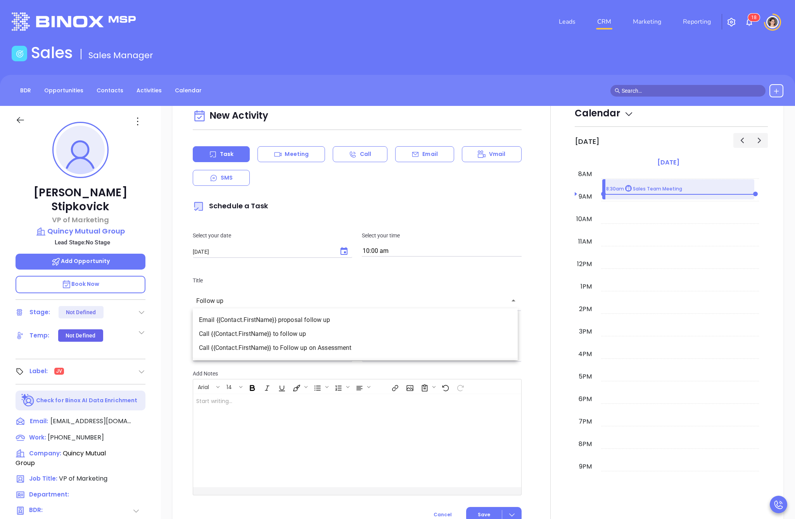
type input "Follow up"
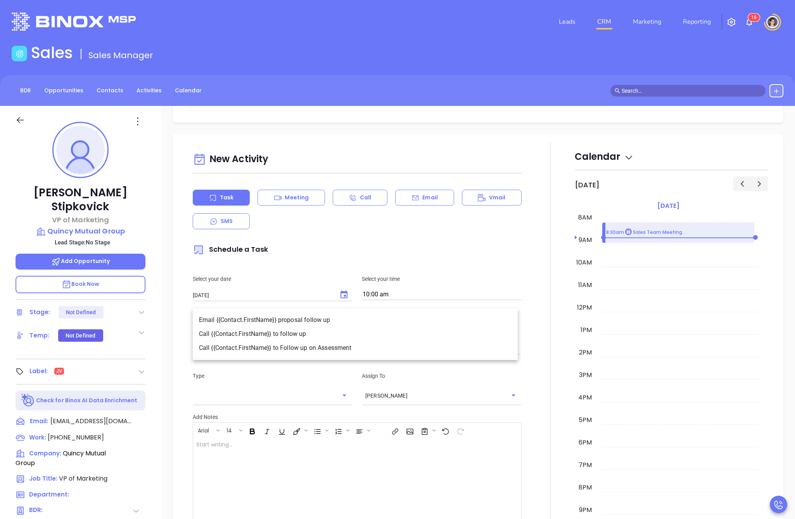
click at [248, 437] on div at bounding box center [345, 483] width 305 height 93
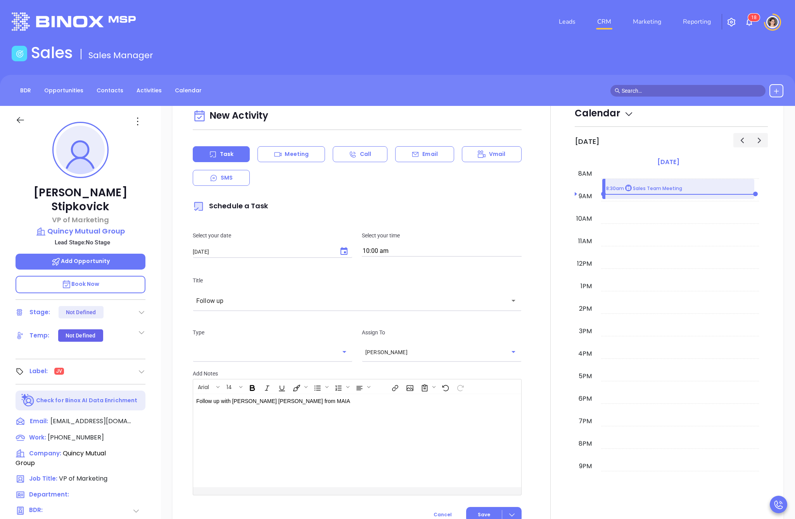
scroll to position [270, 0]
click at [284, 358] on div "​" at bounding box center [273, 354] width 160 height 16
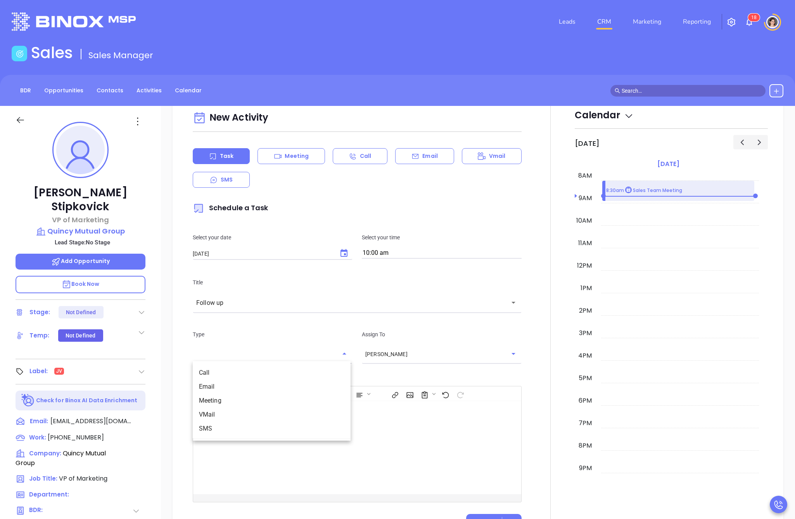
click at [199, 346] on div "​" at bounding box center [273, 354] width 160 height 16
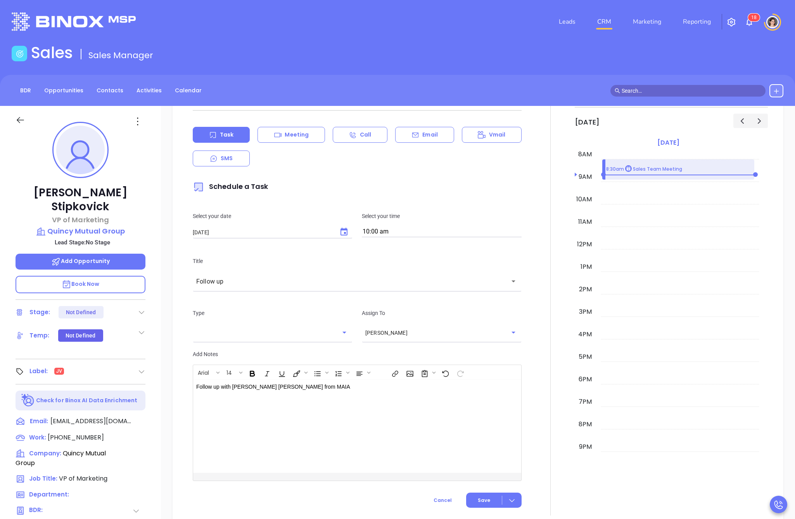
scroll to position [307, 0]
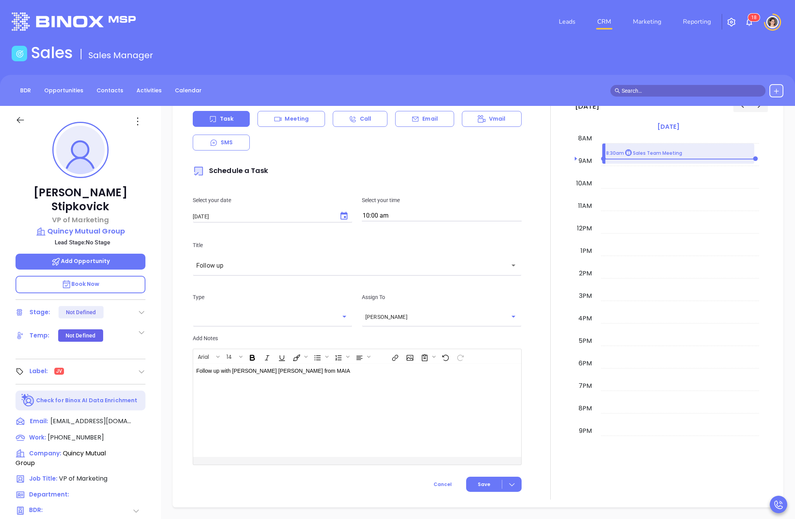
click at [295, 219] on input "10/04/2025" at bounding box center [263, 216] width 140 height 8
click at [340, 214] on icon "Choose date, selected date is Oct 4, 2025" at bounding box center [343, 216] width 7 height 8
click at [257, 280] on button "8" at bounding box center [255, 280] width 14 height 14
type input "10/08/2025"
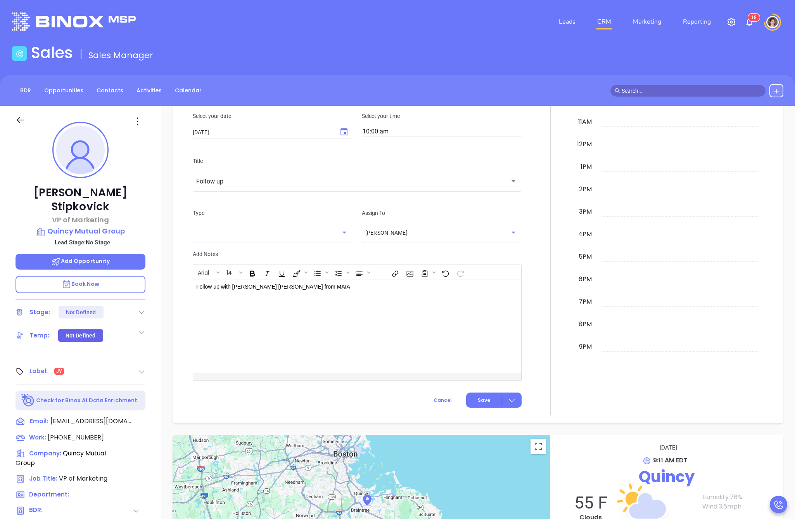
scroll to position [392, 0]
click at [486, 394] on button "Save" at bounding box center [493, 399] width 55 height 15
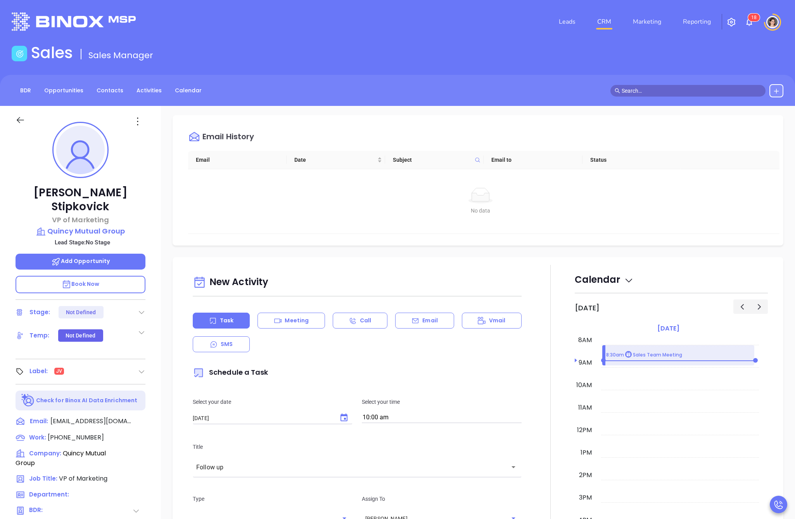
scroll to position [0, 0]
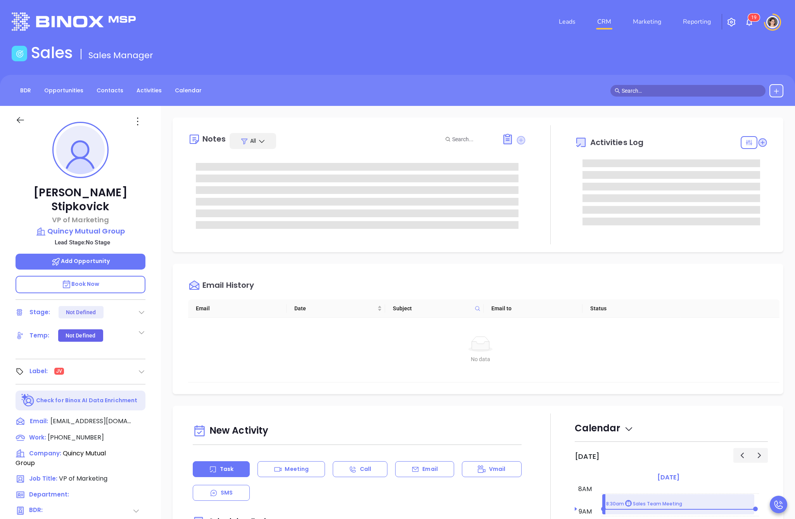
click at [517, 139] on icon at bounding box center [521, 140] width 9 height 9
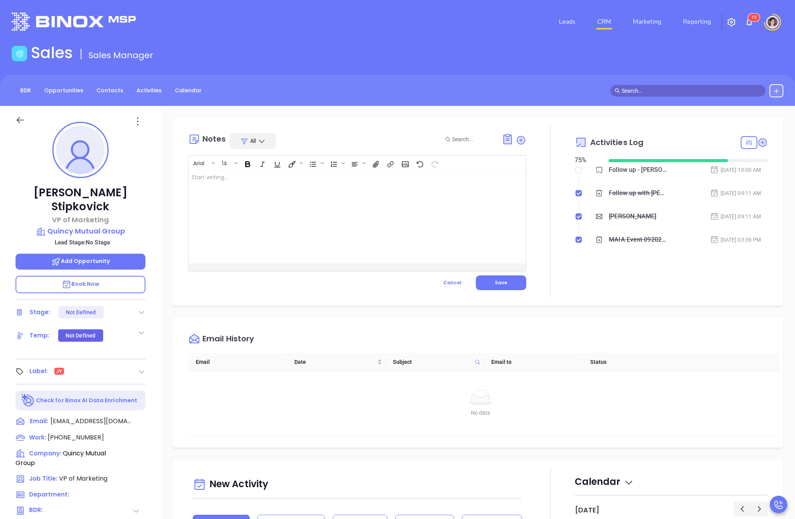
click at [394, 228] on div at bounding box center [345, 216] width 314 height 93
click at [511, 280] on button "Save" at bounding box center [501, 282] width 50 height 15
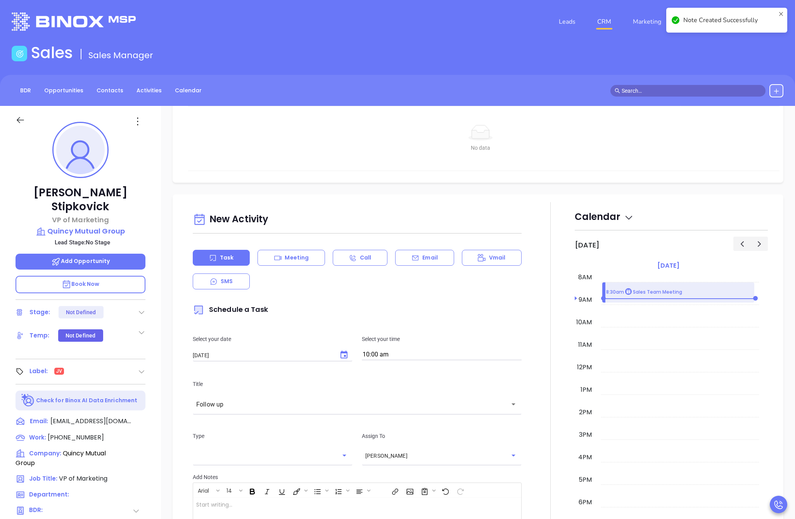
scroll to position [211, 0]
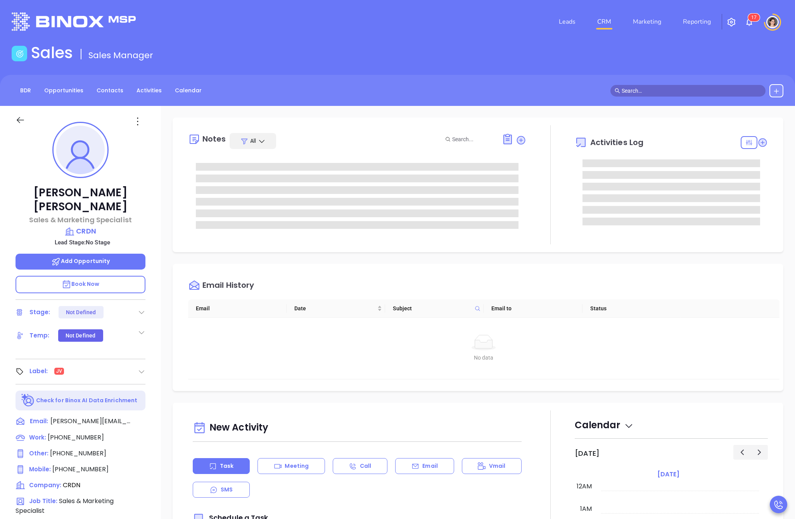
type input "[PERSON_NAME]"
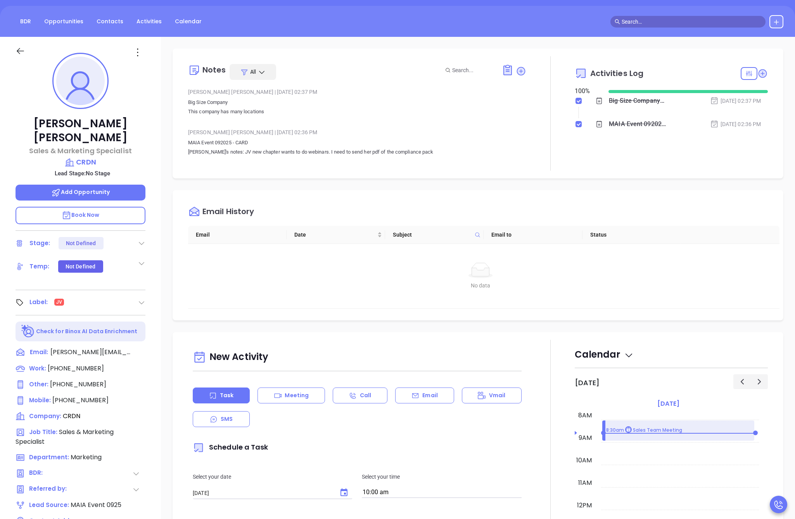
scroll to position [6, 0]
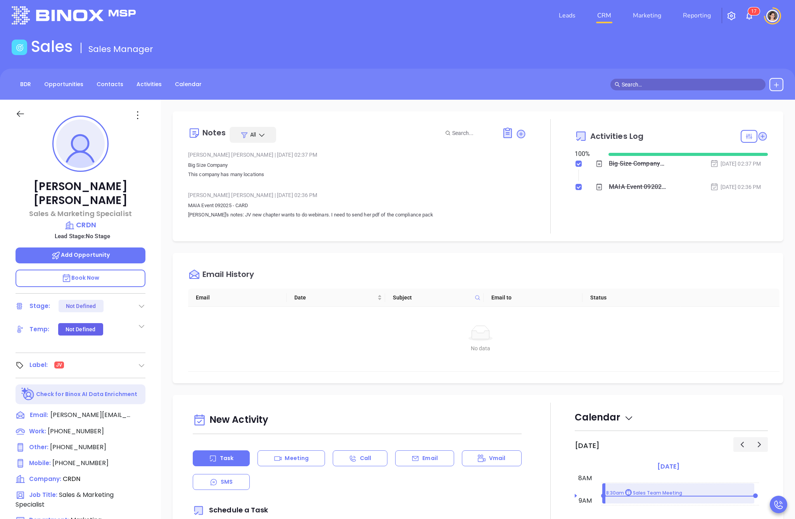
click at [422, 454] on p "Email" at bounding box center [430, 458] width 16 height 8
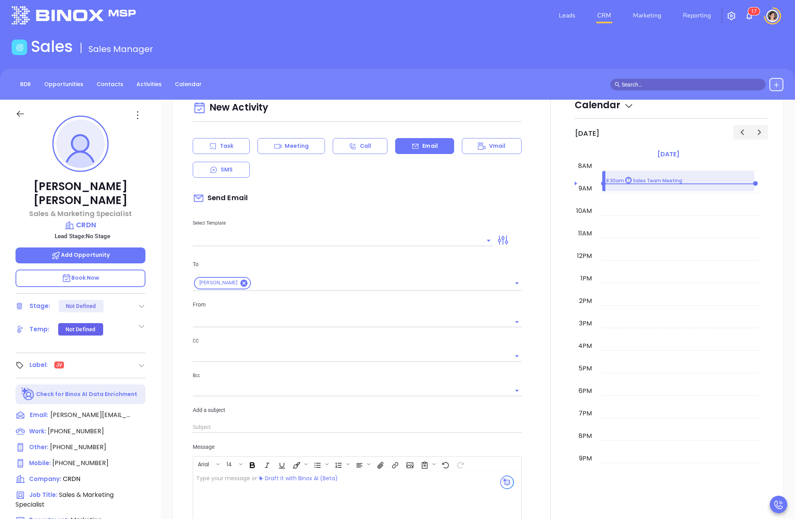
type input "[PERSON_NAME]"
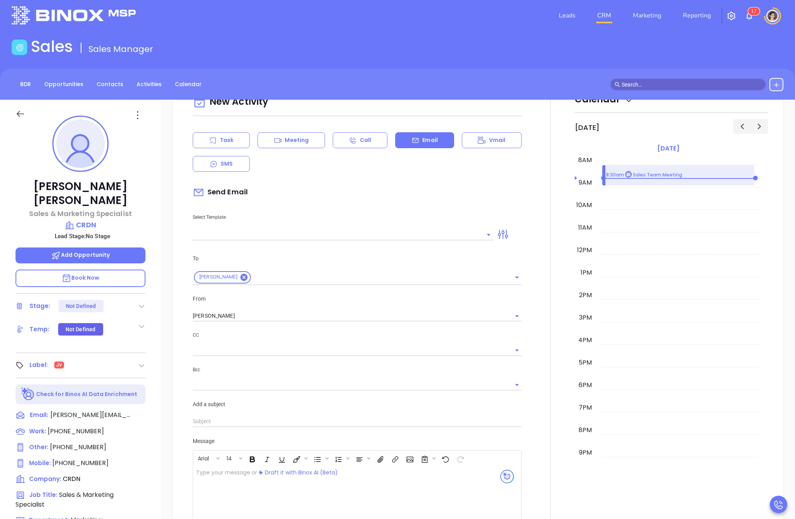
scroll to position [320, 0]
click at [209, 418] on input "text" at bounding box center [357, 420] width 329 height 12
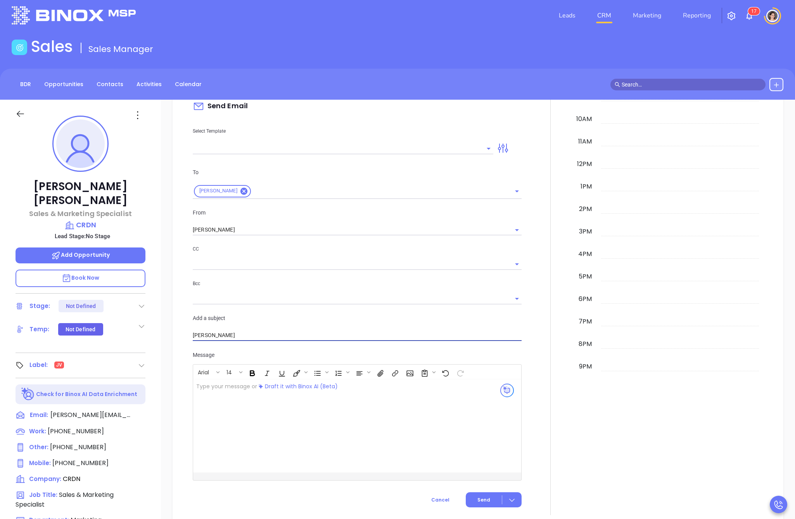
scroll to position [487, 0]
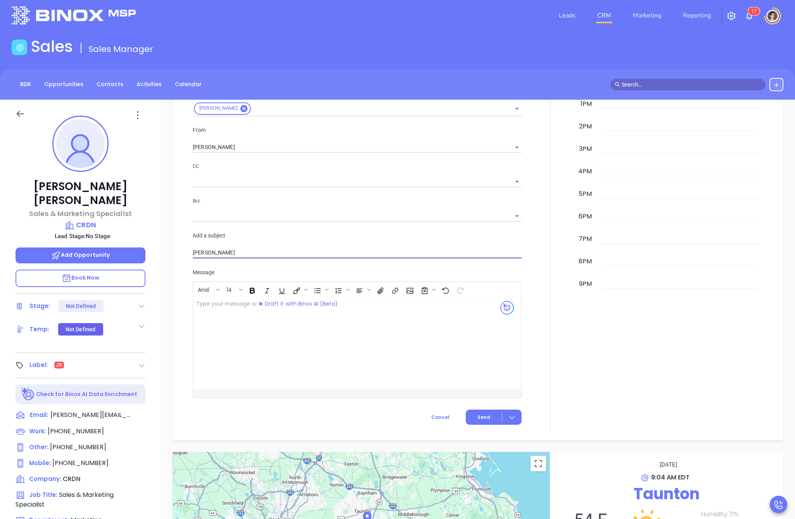
type input "Danielle"
click at [262, 346] on div at bounding box center [345, 343] width 305 height 93
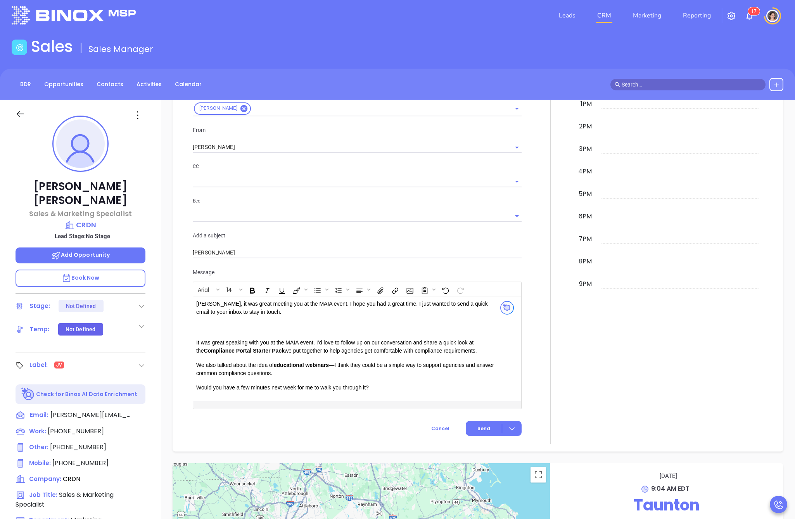
click at [211, 335] on div "Danielle, it was great meeting you at the MAIA event. I hope you had a great ti…" at bounding box center [345, 349] width 305 height 104
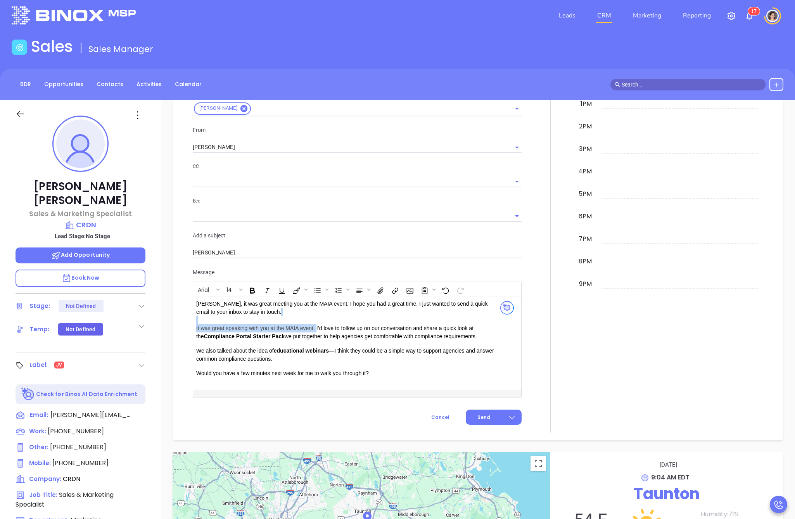
drag, startPoint x: 316, startPoint y: 325, endPoint x: 162, endPoint y: 323, distance: 153.6
click at [162, 323] on div "New Activity Task Meeting Call Email Vmail SMS Send Email Select Template To Da…" at bounding box center [478, 174] width 634 height 532
drag, startPoint x: 365, startPoint y: 328, endPoint x: 446, endPoint y: 328, distance: 80.3
click at [446, 328] on p "Danielle, it was great meeting you at the MAIA event. I hope you had a great ti…" at bounding box center [345, 320] width 299 height 41
click at [252, 293] on icon "Bold" at bounding box center [252, 291] width 9 height 8
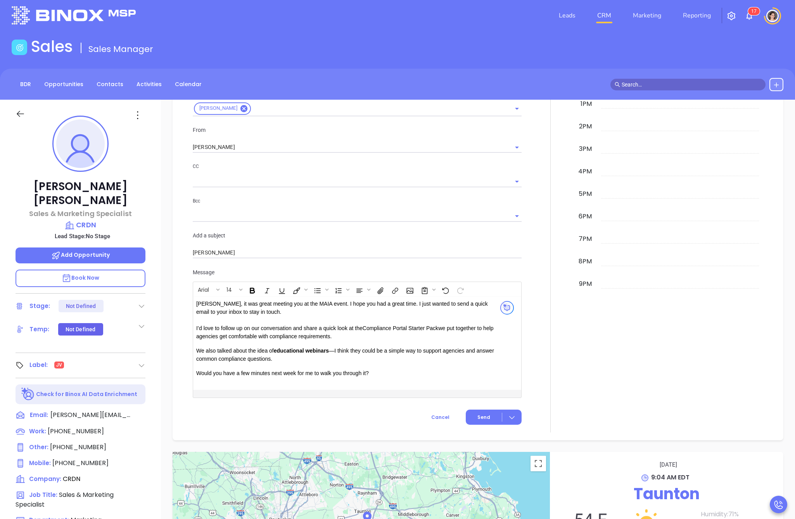
click at [329, 331] on p "Danielle, it was great meeting you at the MAIA event. I hope you had a great ti…" at bounding box center [345, 320] width 299 height 41
click at [356, 334] on p "Danielle, it was great meeting you at the MAIA event. I hope you had a great ti…" at bounding box center [345, 320] width 299 height 41
drag, startPoint x: 276, startPoint y: 351, endPoint x: 330, endPoint y: 349, distance: 53.2
click at [329, 349] on strong "educational webinars" at bounding box center [301, 350] width 55 height 6
click at [255, 290] on icon "Bold" at bounding box center [252, 290] width 4 height 5
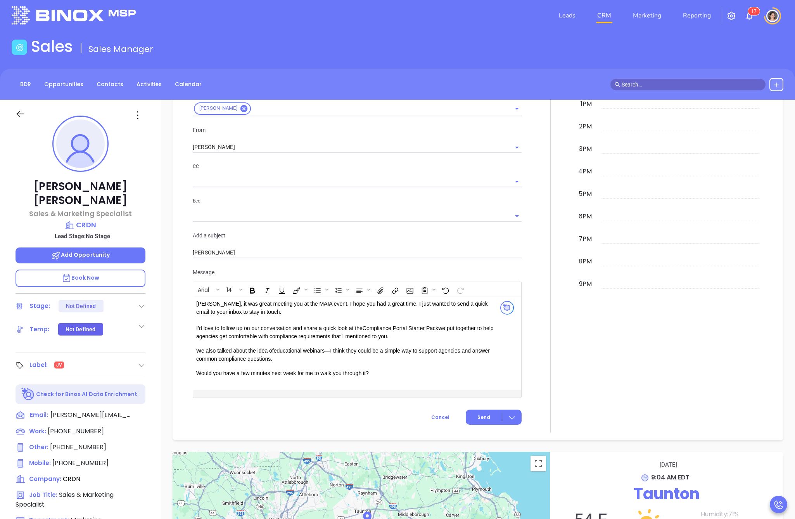
click at [349, 342] on div "Danielle, it was great meeting you at the MAIA event. I hope you had a great ti…" at bounding box center [345, 343] width 305 height 93
drag, startPoint x: 327, startPoint y: 351, endPoint x: 325, endPoint y: 354, distance: 4.0
click at [327, 354] on p "We also talked about the idea of educational webinars —I think they could be a …" at bounding box center [345, 355] width 299 height 16
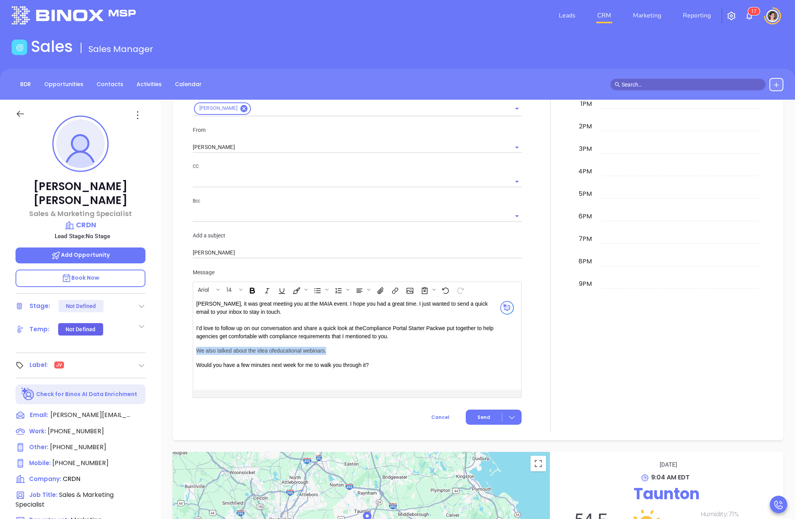
drag, startPoint x: 331, startPoint y: 349, endPoint x: 195, endPoint y: 344, distance: 135.4
click at [195, 344] on div "Danielle, it was great meeting you at the MAIA event. I hope you had a great ti…" at bounding box center [345, 343] width 305 height 93
click at [292, 325] on p "Danielle, it was great meeting you at the MAIA event. I hope you had a great ti…" at bounding box center [345, 320] width 299 height 41
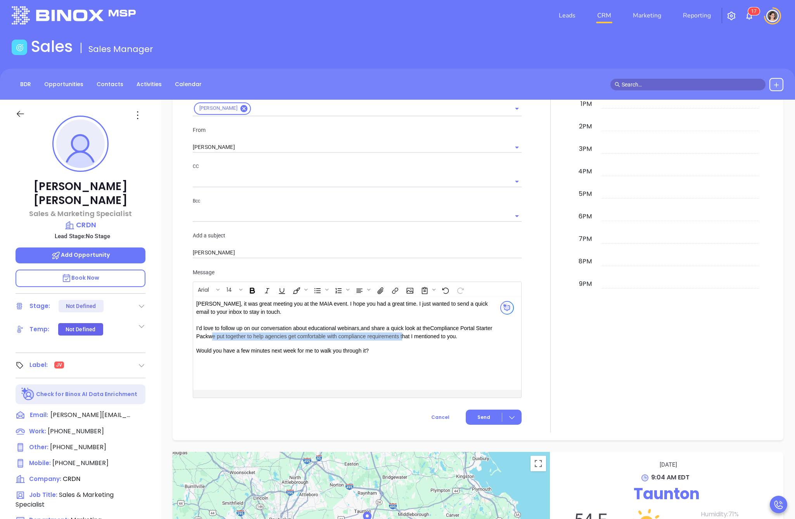
drag, startPoint x: 228, startPoint y: 337, endPoint x: 419, endPoint y: 334, distance: 191.6
click at [419, 334] on p "Danielle, it was great meeting you at the MAIA event. I hope you had a great ti…" at bounding box center [345, 320] width 299 height 41
click at [304, 337] on p "Danielle, it was great meeting you at the MAIA event. I hope you had a great ti…" at bounding box center [345, 320] width 299 height 41
drag, startPoint x: 466, startPoint y: 328, endPoint x: 478, endPoint y: 328, distance: 11.6
click at [478, 328] on p "Danielle, it was great meeting you at the MAIA event. I hope you had a great ti…" at bounding box center [345, 320] width 299 height 41
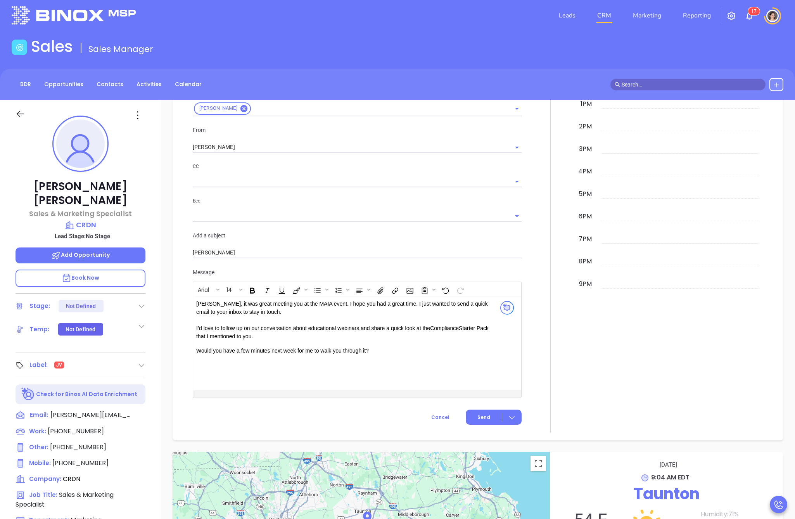
click at [434, 329] on span "Compliance Starter Pack" at bounding box center [459, 328] width 59 height 6
click at [434, 336] on p "Danielle, it was great meeting you at the MAIA event. I hope you had a great ti…" at bounding box center [345, 320] width 299 height 41
click at [395, 352] on p "Would you have a few minutes next week for me to walk you through it?" at bounding box center [345, 351] width 299 height 8
drag, startPoint x: 349, startPoint y: 349, endPoint x: 195, endPoint y: 345, distance: 153.2
click at [195, 345] on div "Danielle, it was great meeting you at the MAIA event. I hope you had a great ti…" at bounding box center [345, 343] width 305 height 93
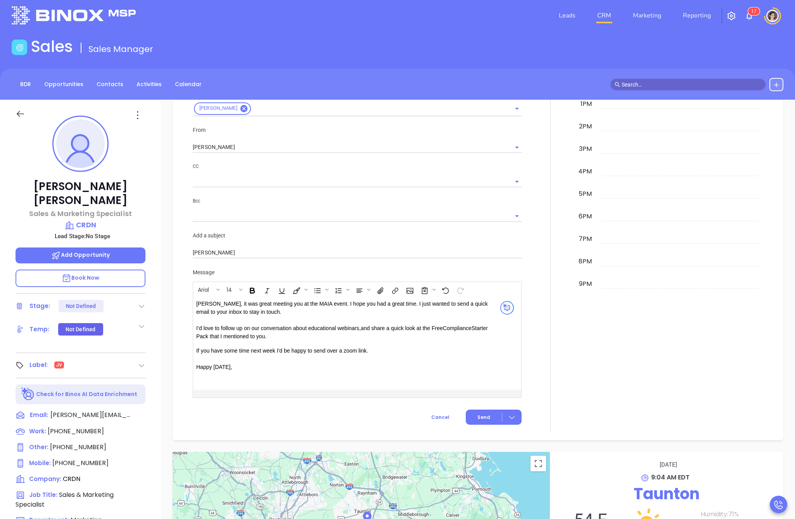
click at [196, 351] on p "If you have some time next week I'd be happy to send over a zoom link. Happy Fr…" at bounding box center [345, 359] width 299 height 24
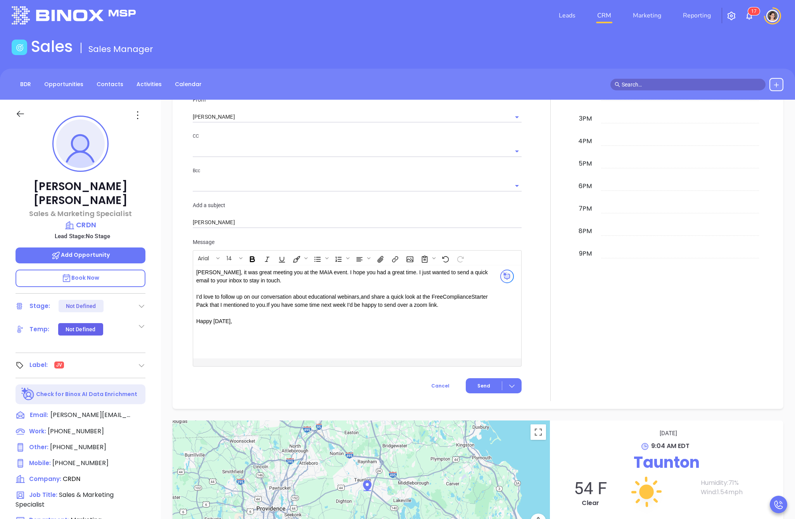
scroll to position [516, 0]
click at [283, 306] on p "Danielle, it was great meeting you at the MAIA event. I hope you had a great ti…" at bounding box center [345, 298] width 299 height 57
click at [399, 342] on div "Danielle, it was great meeting you at the MAIA event. I hope you had a great ti…" at bounding box center [345, 312] width 305 height 93
click at [477, 389] on span "Send" at bounding box center [483, 387] width 13 height 7
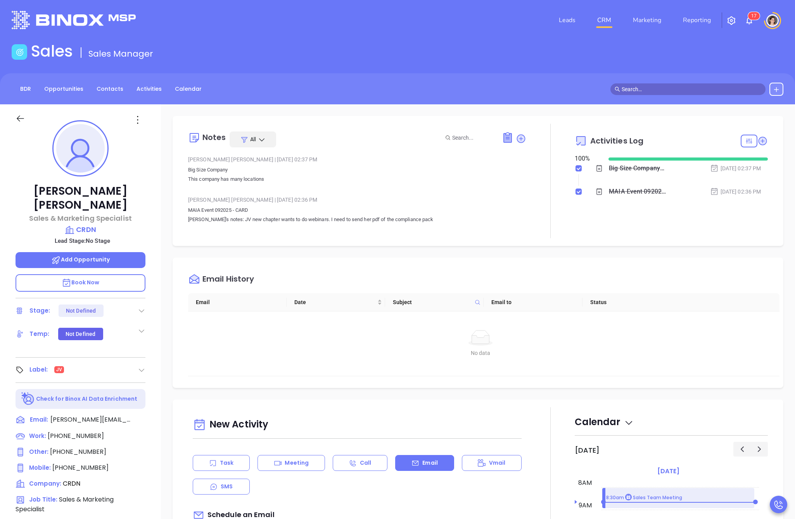
scroll to position [0, 0]
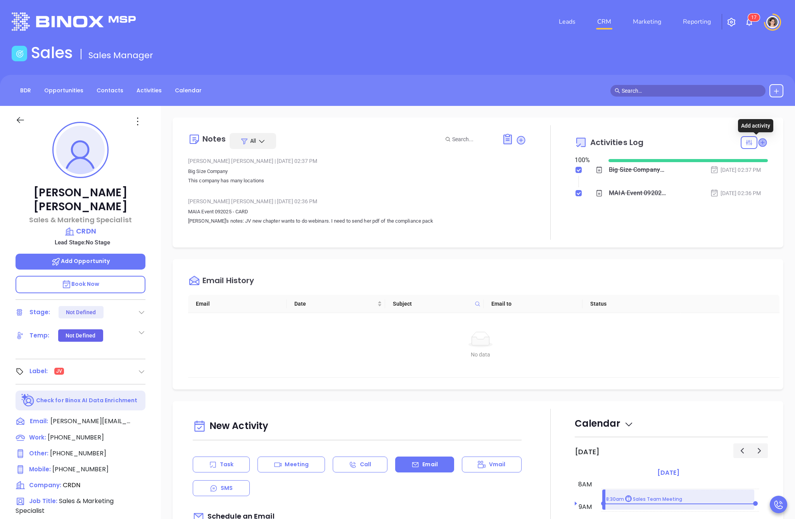
click at [759, 143] on icon at bounding box center [762, 142] width 8 height 8
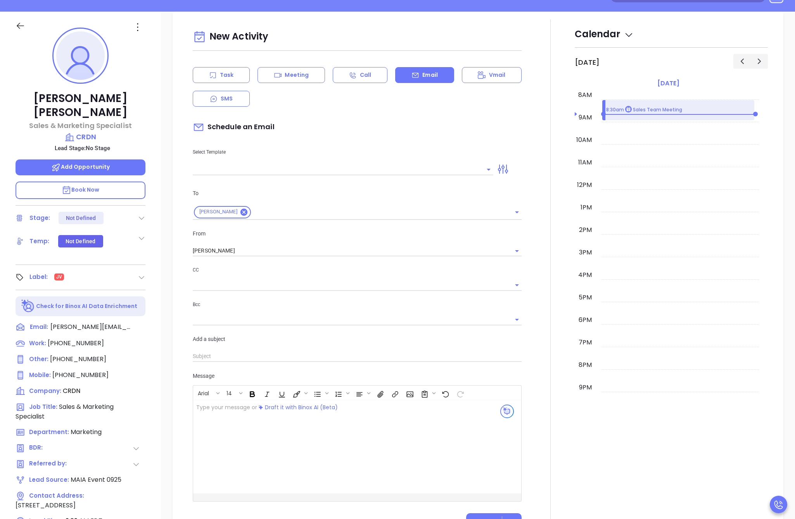
scroll to position [106, 0]
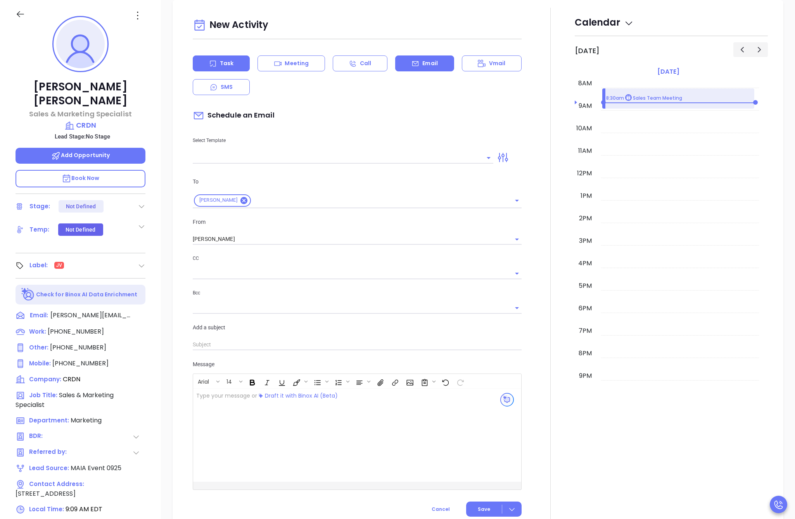
click at [229, 63] on p "Task" at bounding box center [227, 63] width 14 height 8
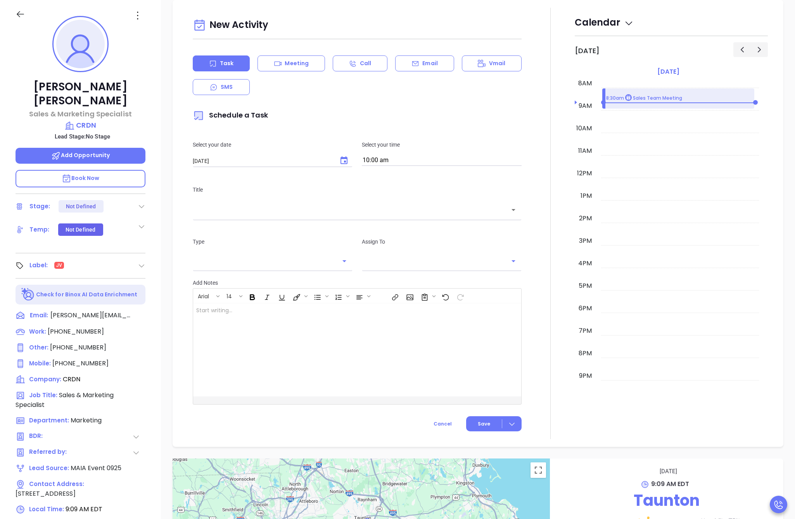
type input "[PERSON_NAME]"
click at [339, 162] on icon "Choose date, selected date is Oct 4, 2025" at bounding box center [343, 160] width 9 height 9
click at [267, 223] on button "9" at bounding box center [270, 224] width 14 height 14
type input "10/09/2025"
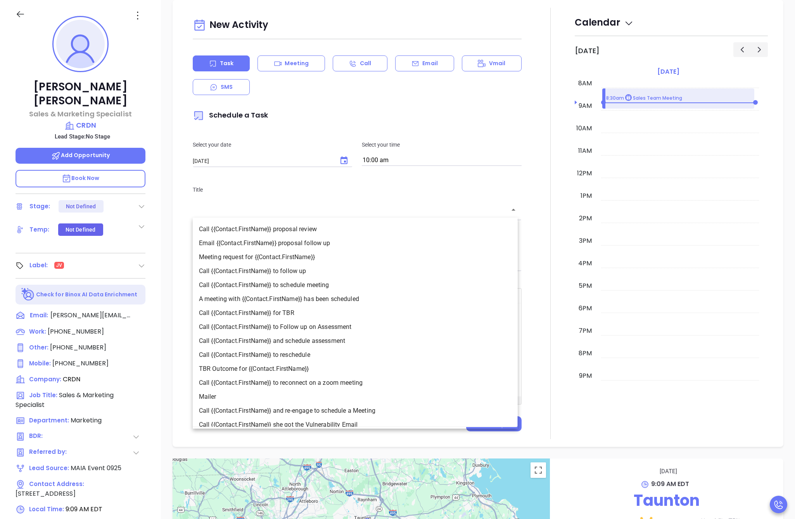
click at [244, 211] on input "text" at bounding box center [351, 210] width 310 height 9
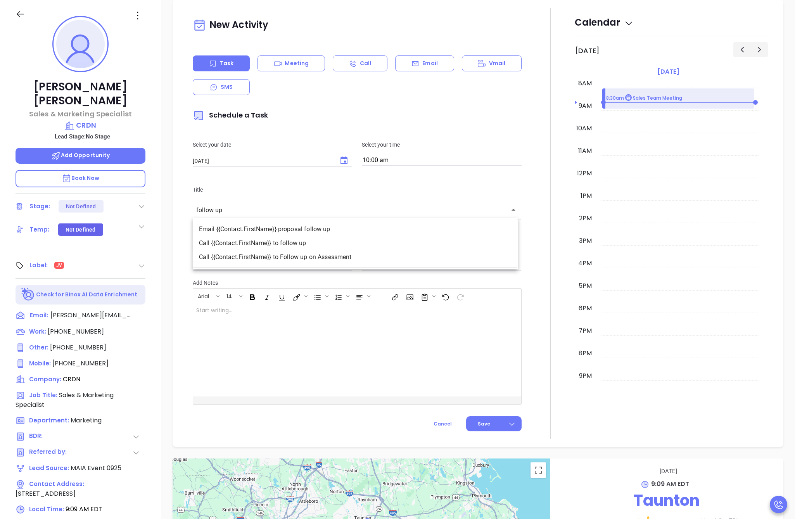
click at [288, 231] on li "Email {{Contact.FirstName}} proposal follow up" at bounding box center [355, 229] width 325 height 14
type input "Email Danielle proposal follow up"
type input "Email"
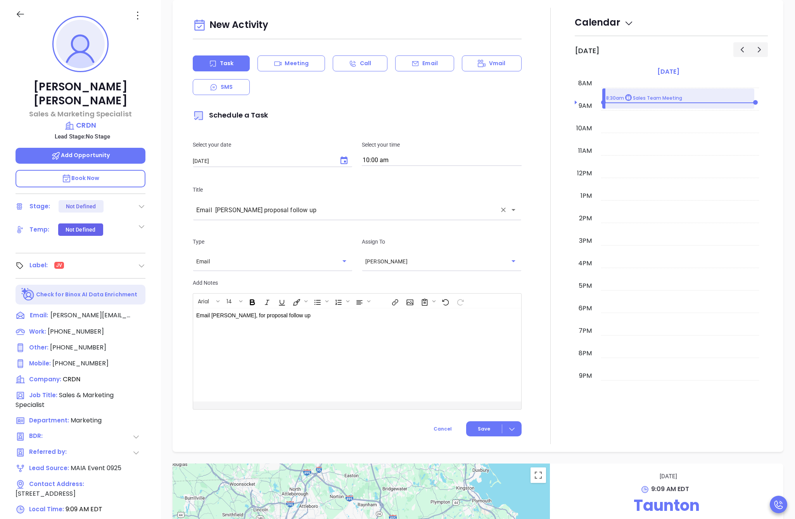
click at [291, 211] on input "Email Danielle proposal follow up" at bounding box center [346, 210] width 300 height 9
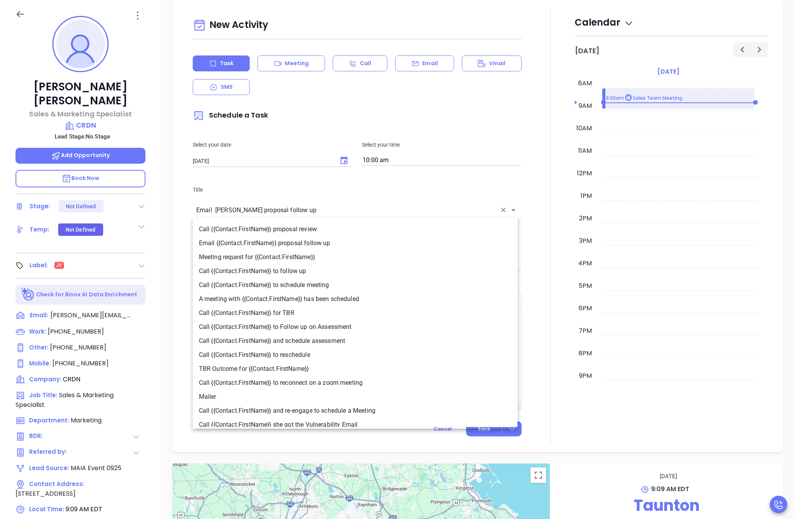
click at [291, 211] on input "Email Danielle proposal follow up" at bounding box center [346, 210] width 300 height 9
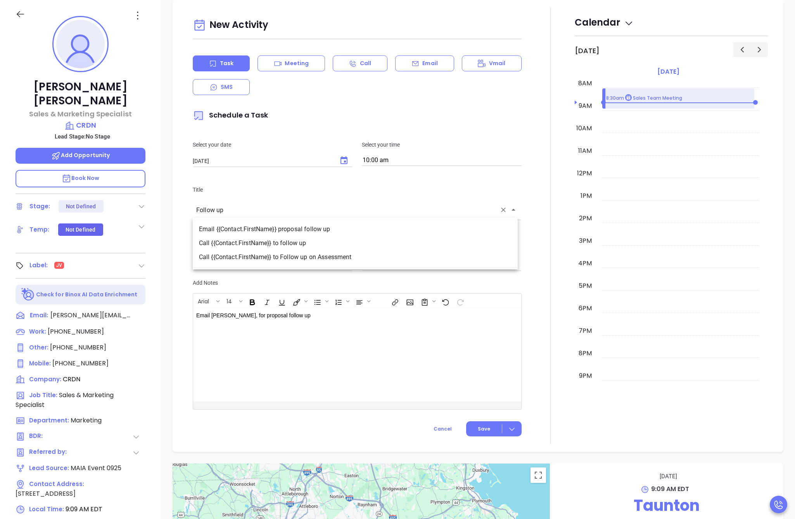
type input "Email Danielle proposal follow up"
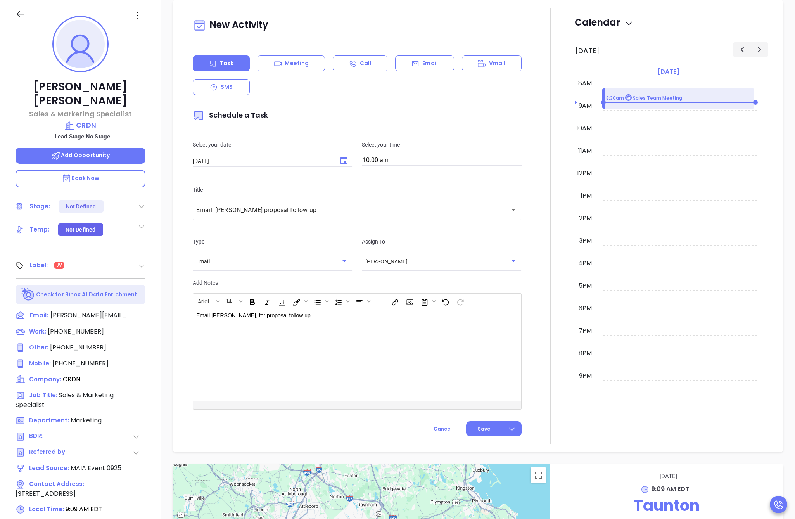
click at [318, 352] on div "Email Danielle, for proposal follow up" at bounding box center [345, 354] width 305 height 93
click at [252, 337] on div "Email Danielle, for proposal follow up" at bounding box center [345, 354] width 305 height 93
drag, startPoint x: 244, startPoint y: 317, endPoint x: 356, endPoint y: 325, distance: 112.4
click at [353, 325] on div "Email Danielle, for proposal follow up" at bounding box center [345, 354] width 305 height 93
click at [485, 429] on span "Save" at bounding box center [484, 428] width 12 height 7
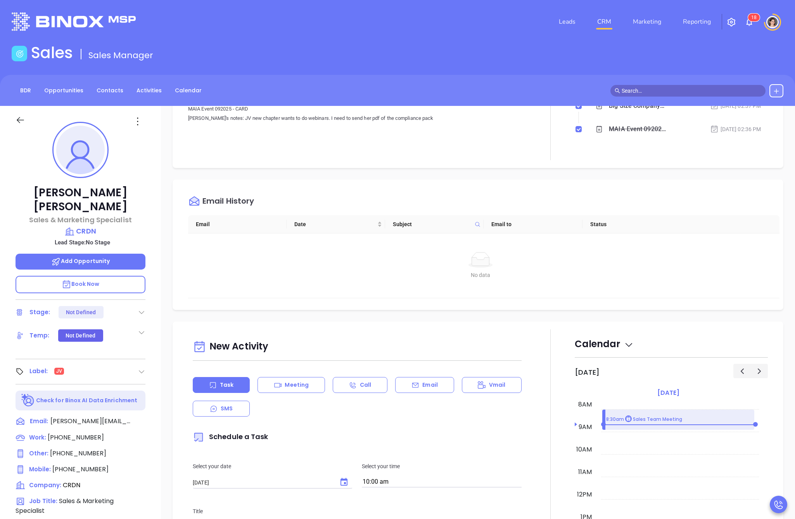
scroll to position [130, 0]
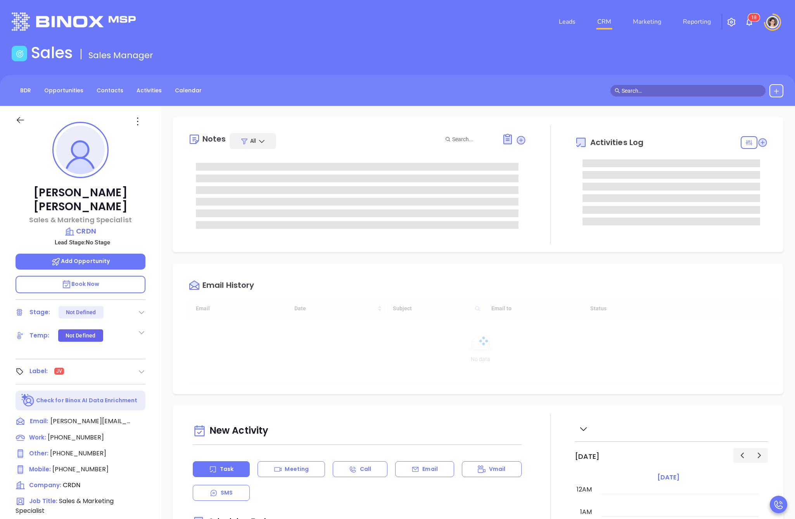
type input "[DATE]"
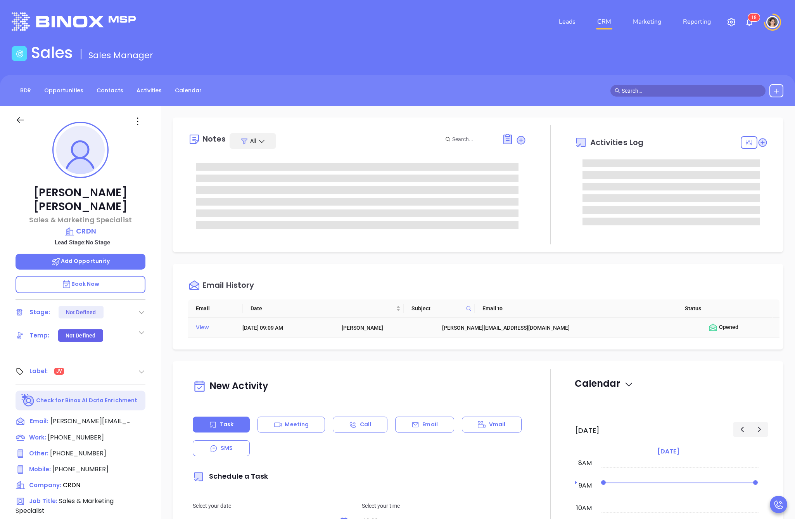
click at [205, 328] on div "View" at bounding box center [214, 327] width 36 height 10
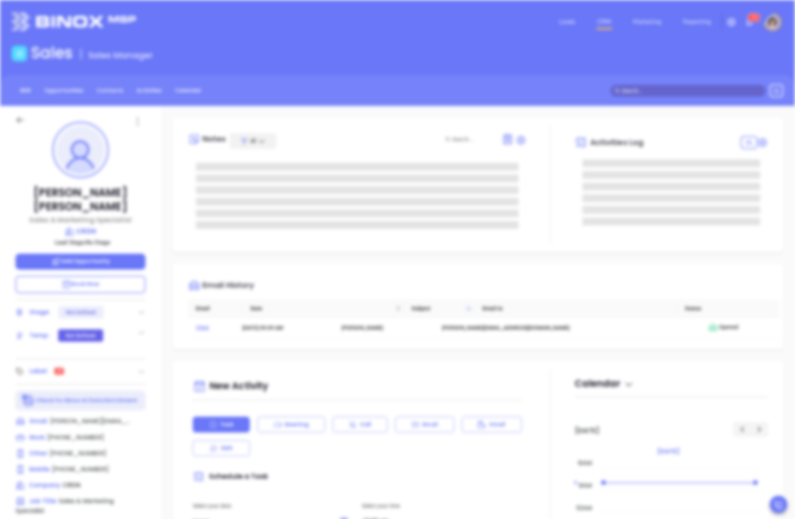
type input "[PERSON_NAME]"
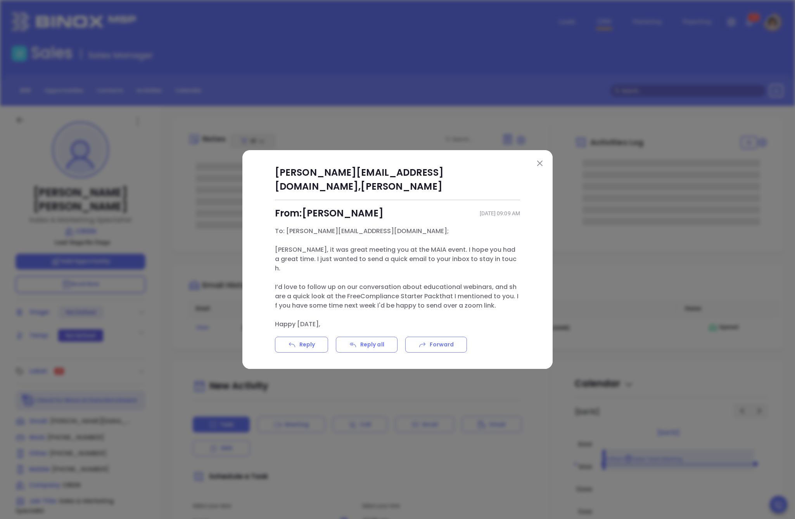
click at [282, 235] on div "danielle@generalcleaners.com , Danielle From: Megan Youmans Oct 3, 2025 | 09:09…" at bounding box center [397, 259] width 268 height 187
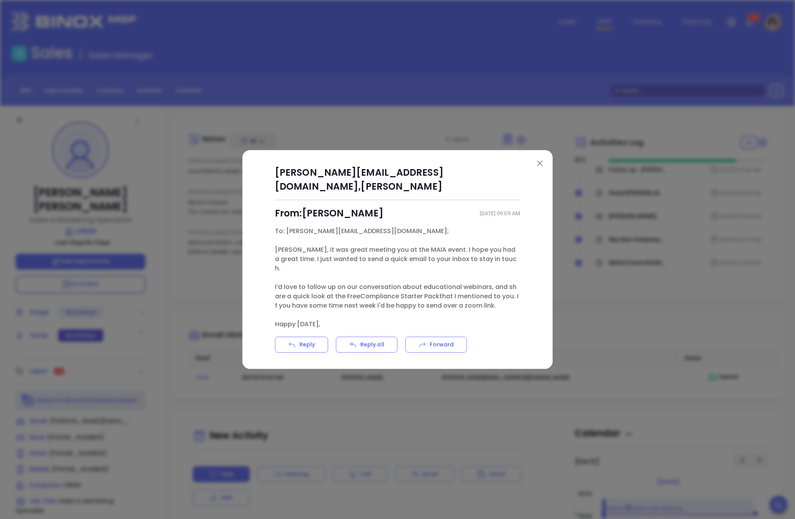
drag, startPoint x: 274, startPoint y: 247, endPoint x: 344, endPoint y: 310, distance: 93.9
click at [344, 310] on div "danielle@generalcleaners.com , Danielle From: Megan Youmans Oct 3, 2025 | 09:09…" at bounding box center [397, 259] width 268 height 187
copy p "Danielle, it was great meeting you at the MAIA event. I hope you had a great ti…"
click at [538, 166] on img at bounding box center [539, 163] width 5 height 5
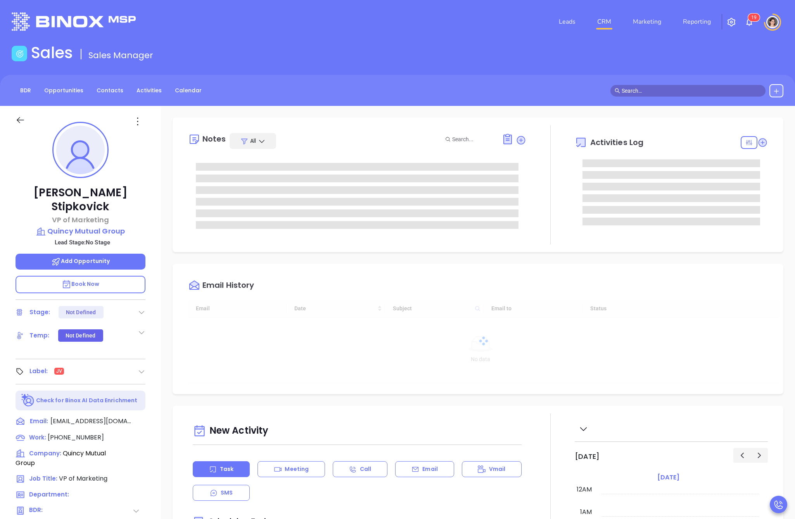
type input "[DATE]"
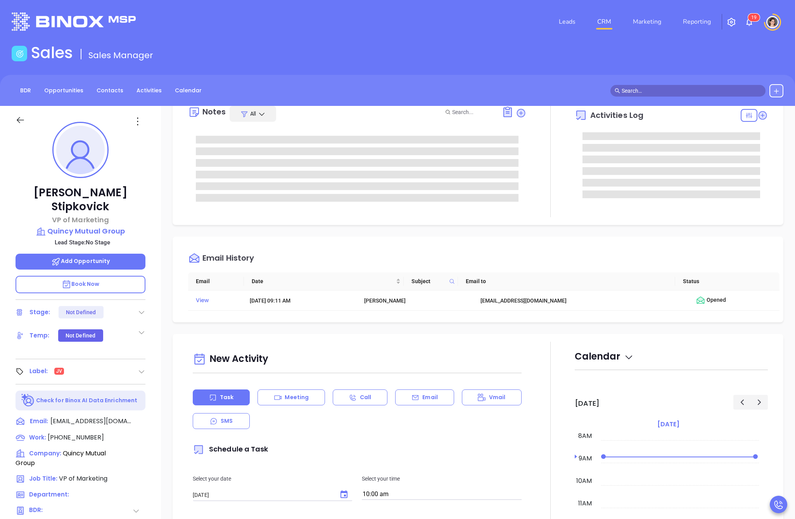
scroll to position [28, 0]
click at [201, 303] on div "View" at bounding box center [217, 300] width 43 height 10
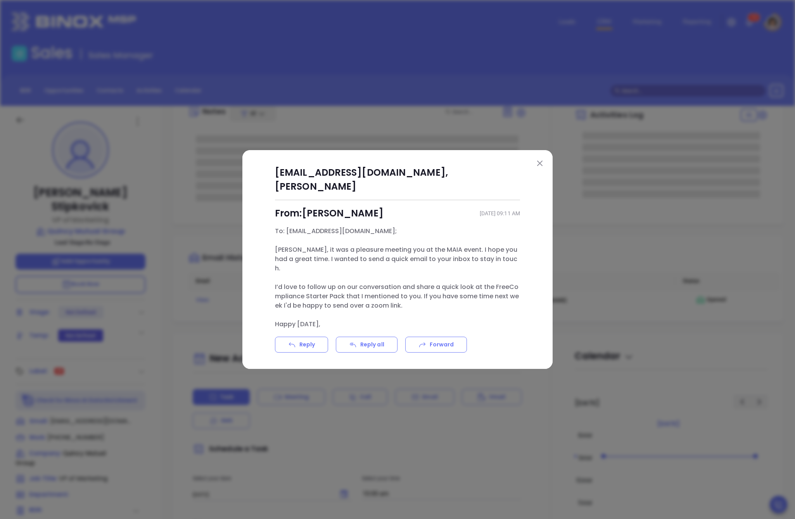
click at [280, 249] on span "[PERSON_NAME], it was a pleasure meeting you at the MAIA event. I hope you had …" at bounding box center [396, 259] width 242 height 28
type input "[PERSON_NAME]"
drag, startPoint x: 273, startPoint y: 245, endPoint x: 340, endPoint y: 309, distance: 92.2
click at [340, 309] on div "[EMAIL_ADDRESS][DOMAIN_NAME] , [PERSON_NAME]: [PERSON_NAME] [DATE] 09:11 AM To:…" at bounding box center [397, 259] width 268 height 187
copy p "[PERSON_NAME], it was a pleasure meeting you at the MAIA event. I hope you had …"
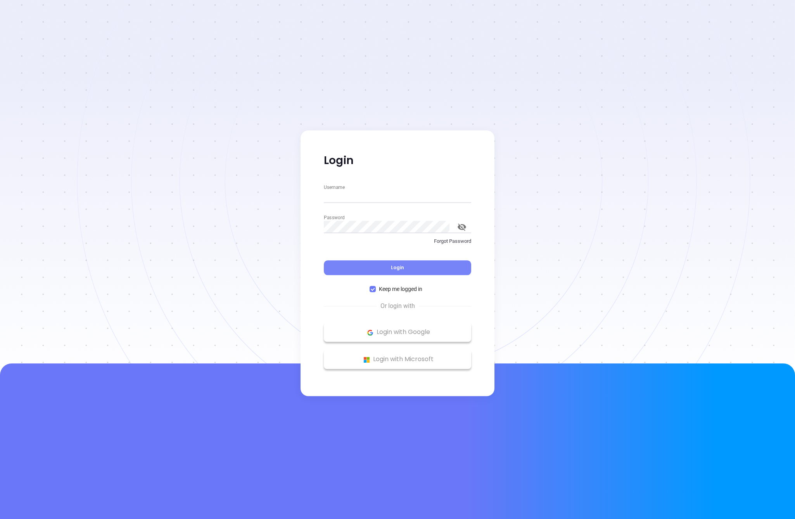
type input "[PERSON_NAME][EMAIL_ADDRESS][DOMAIN_NAME]"
click at [344, 263] on button "Login" at bounding box center [397, 268] width 147 height 15
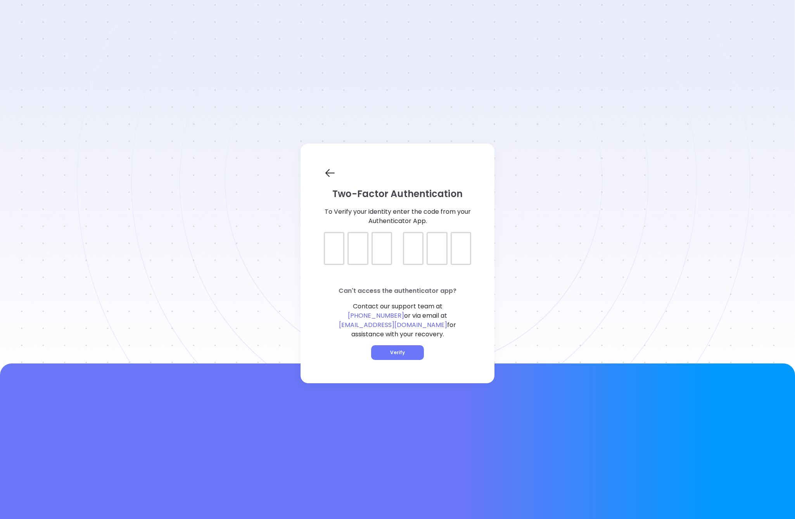
click at [336, 257] on div at bounding box center [334, 248] width 21 height 33
type input "357315"
